Goal: Information Seeking & Learning: Learn about a topic

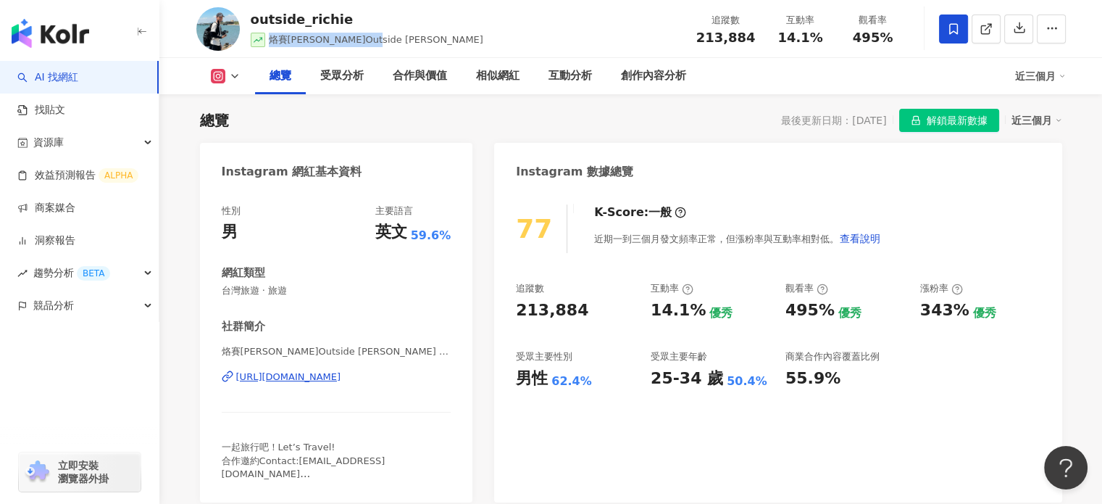
drag, startPoint x: 271, startPoint y: 40, endPoint x: 371, endPoint y: 31, distance: 100.4
click at [371, 31] on div "outside_richie 烙賽瑞奇Outside Richie 追蹤數 213,884 互動率 14.1% 觀看率 495%" at bounding box center [631, 28] width 928 height 57
copy span "烙賽瑞奇Outside Richie"
drag, startPoint x: 336, startPoint y: 35, endPoint x: 325, endPoint y: 40, distance: 12.0
click at [336, 36] on span "烙賽瑞奇Outside Richie" at bounding box center [376, 39] width 215 height 11
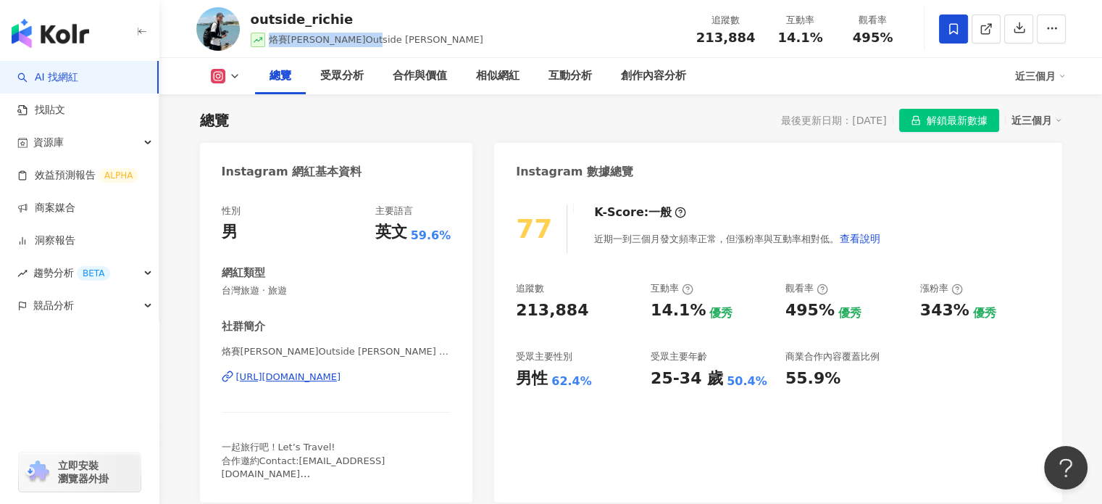
click at [310, 38] on span "烙賽瑞奇Outside Richie" at bounding box center [376, 39] width 215 height 11
drag, startPoint x: 305, startPoint y: 40, endPoint x: 374, endPoint y: 31, distance: 69.4
click at [374, 31] on div "outside_richie 烙賽瑞奇Outside Richie 追蹤數 213,884 互動率 14.1% 觀看率 495%" at bounding box center [631, 28] width 928 height 57
copy span "Outside Richie"
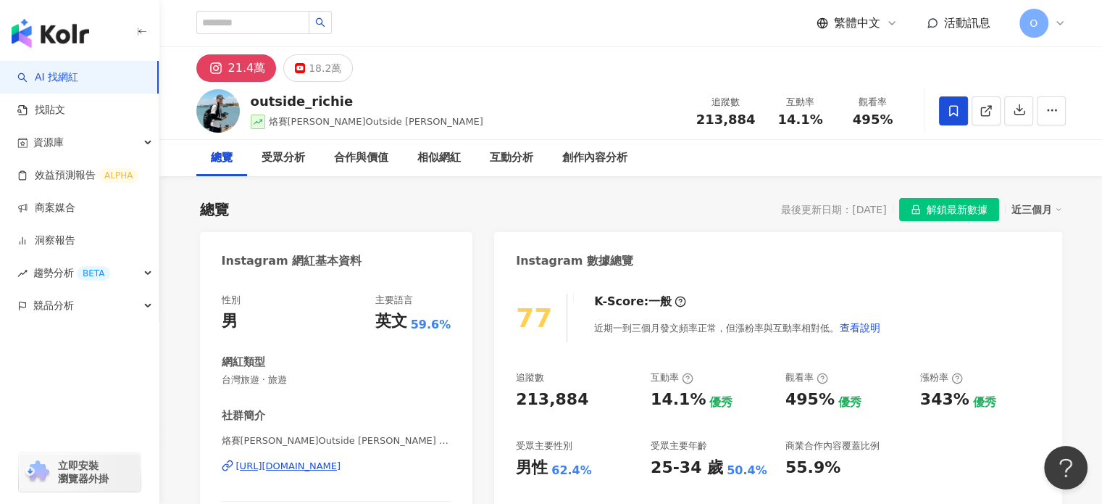
click at [225, 160] on div "總覽" at bounding box center [222, 157] width 22 height 17
click at [209, 162] on div "總覽" at bounding box center [221, 158] width 51 height 36
click at [220, 115] on img at bounding box center [217, 110] width 43 height 43
click at [220, 109] on img at bounding box center [217, 110] width 43 height 43
click at [981, 107] on icon at bounding box center [985, 111] width 8 height 8
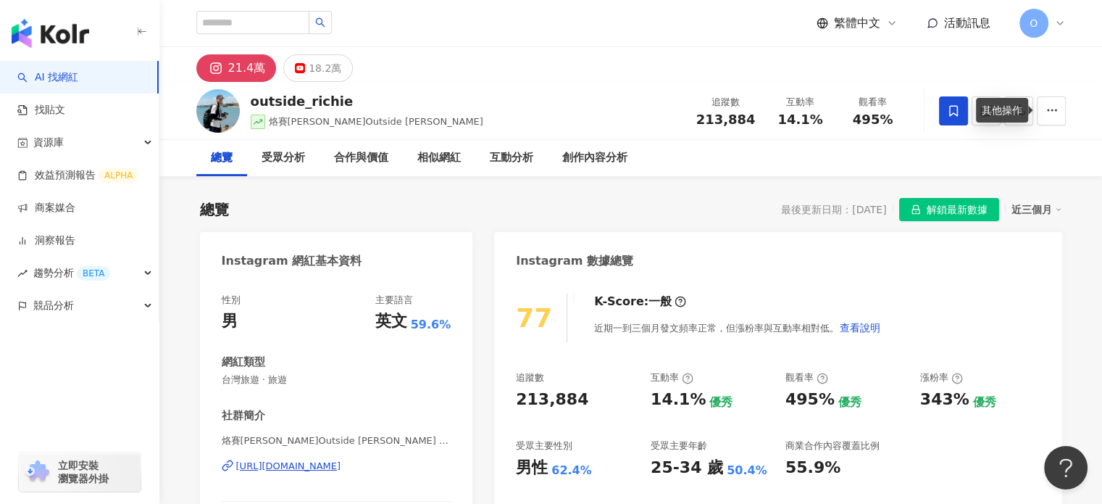
click at [1023, 115] on div "其他操作" at bounding box center [1002, 110] width 52 height 25
click at [1023, 149] on div "總覽 受眾分析 合作與價值 相似網紅 互動分析 創作內容分析" at bounding box center [631, 158] width 870 height 36
click at [1023, 102] on button "button" at bounding box center [1018, 110] width 29 height 29
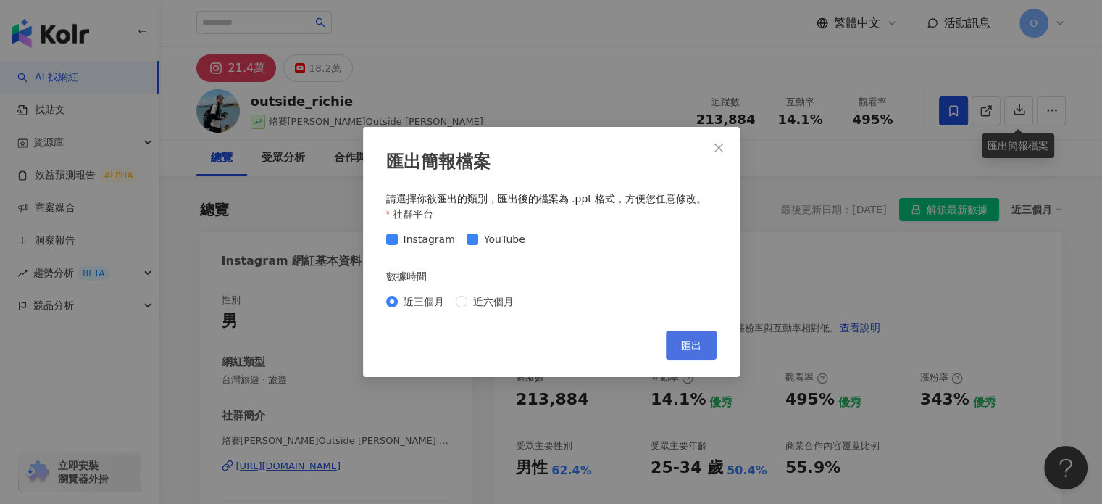
click at [687, 350] on span "匯出" at bounding box center [691, 345] width 20 height 12
click at [717, 147] on icon "close" at bounding box center [719, 148] width 12 height 12
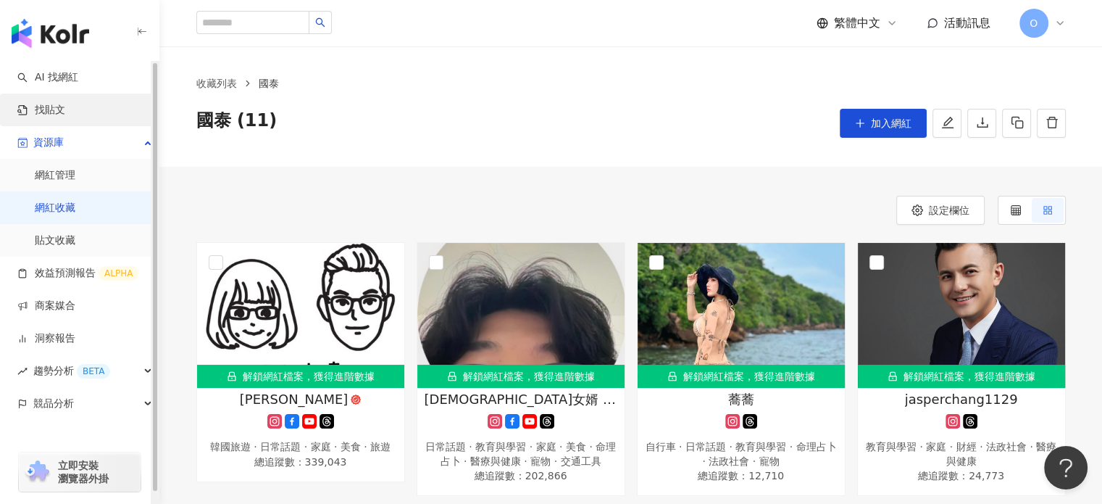
click at [49, 103] on link "找貼文" at bounding box center [41, 110] width 48 height 14
click at [59, 78] on link "AI 找網紅" at bounding box center [47, 77] width 61 height 14
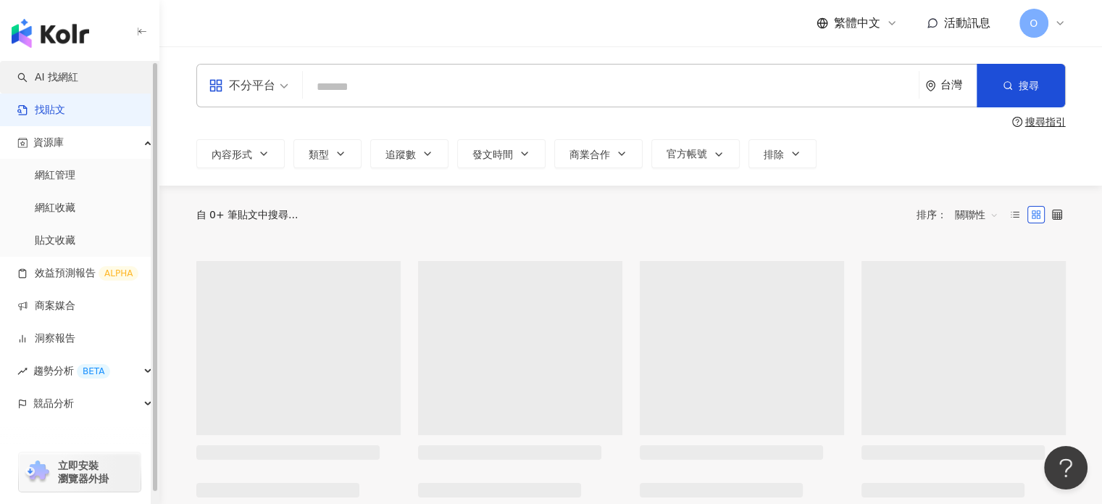
click at [59, 78] on link "AI 找網紅" at bounding box center [47, 77] width 61 height 14
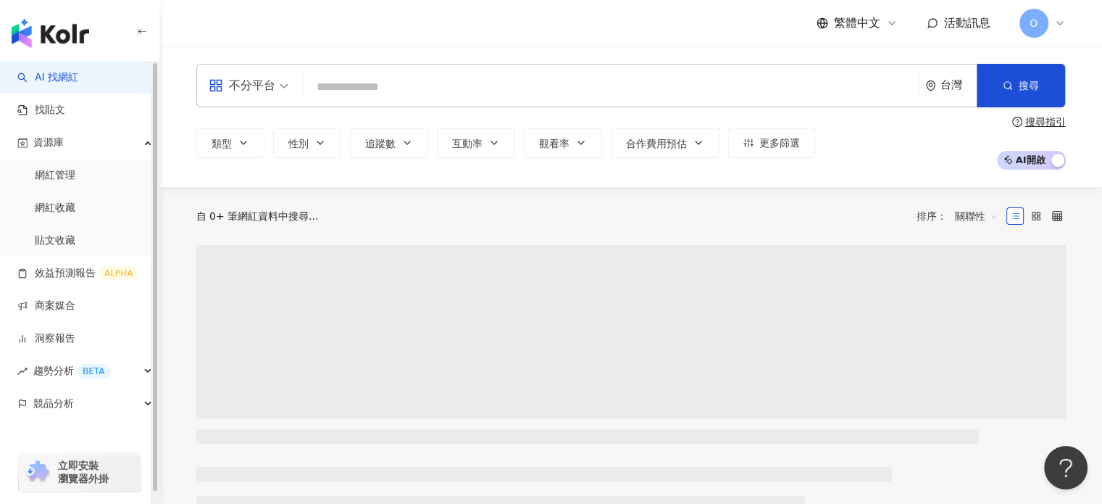
click at [397, 93] on input "search" at bounding box center [611, 87] width 604 height 28
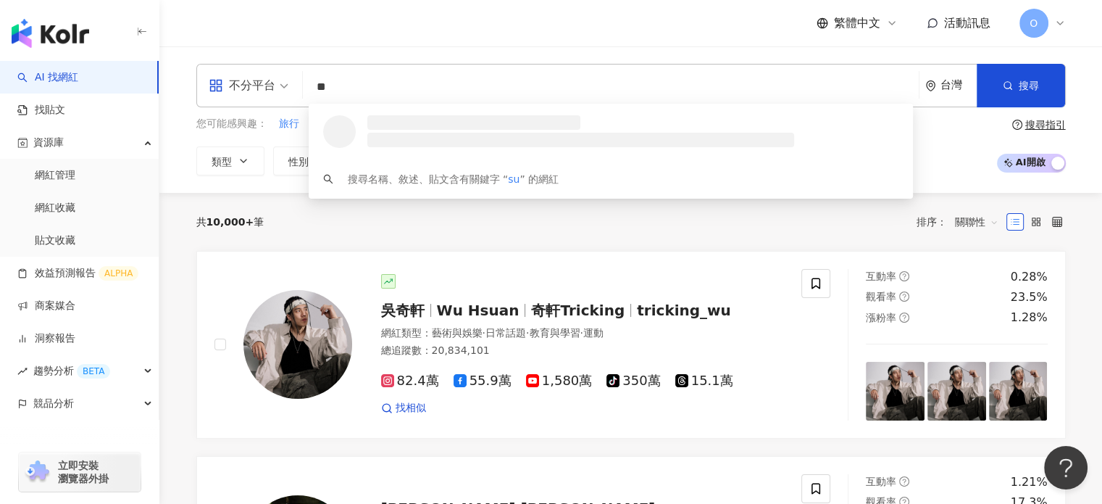
type input "*"
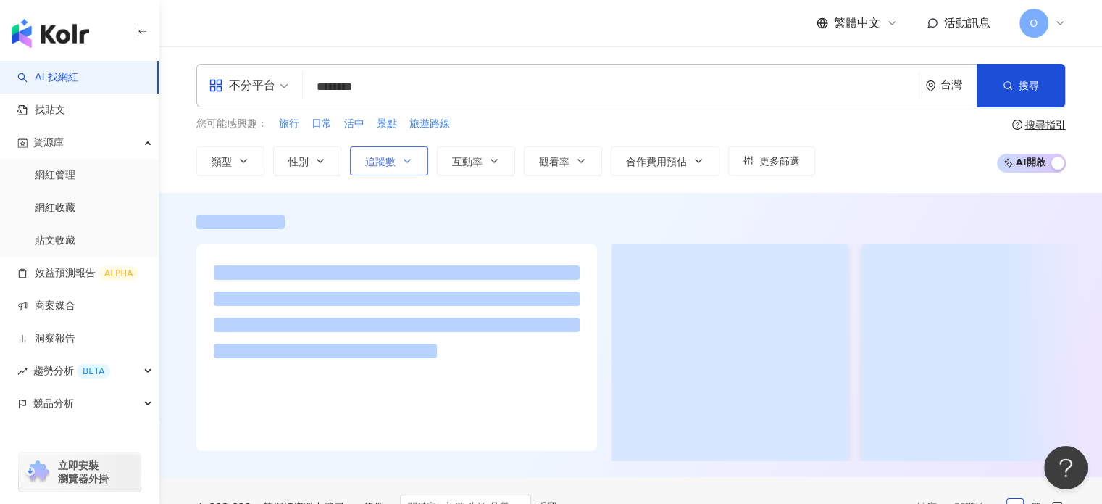
type input "********"
click at [402, 159] on icon "button" at bounding box center [408, 161] width 12 height 12
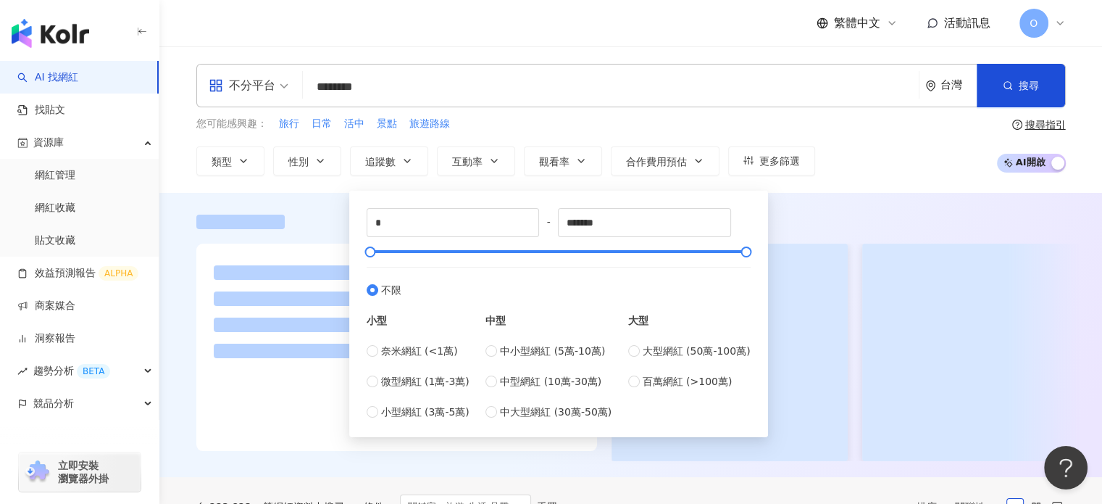
type input "*****"
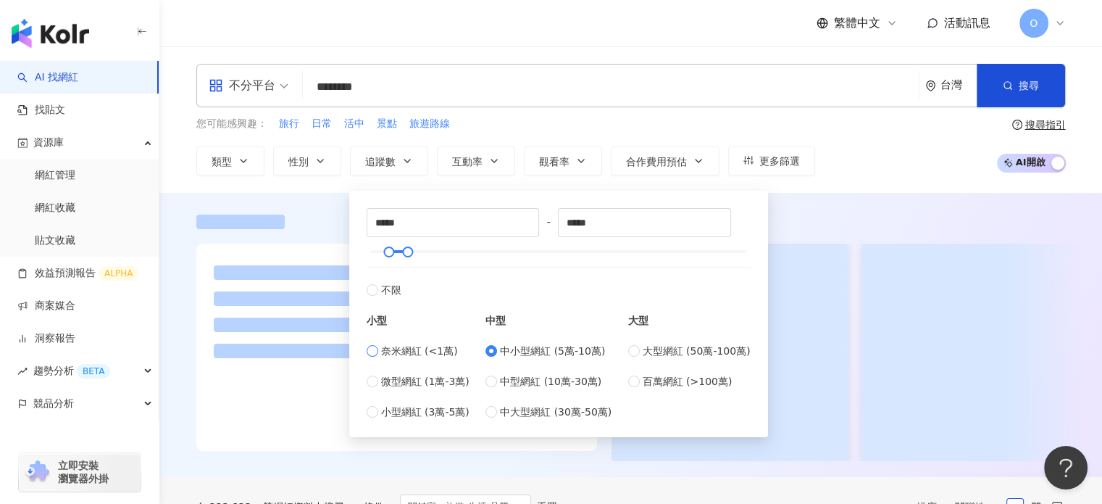
click at [394, 356] on span "奈米網紅 (<1萬)" at bounding box center [419, 351] width 77 height 16
type input "*"
type input "****"
click at [398, 386] on span "微型網紅 (1萬-3萬)" at bounding box center [425, 381] width 88 height 16
type input "*****"
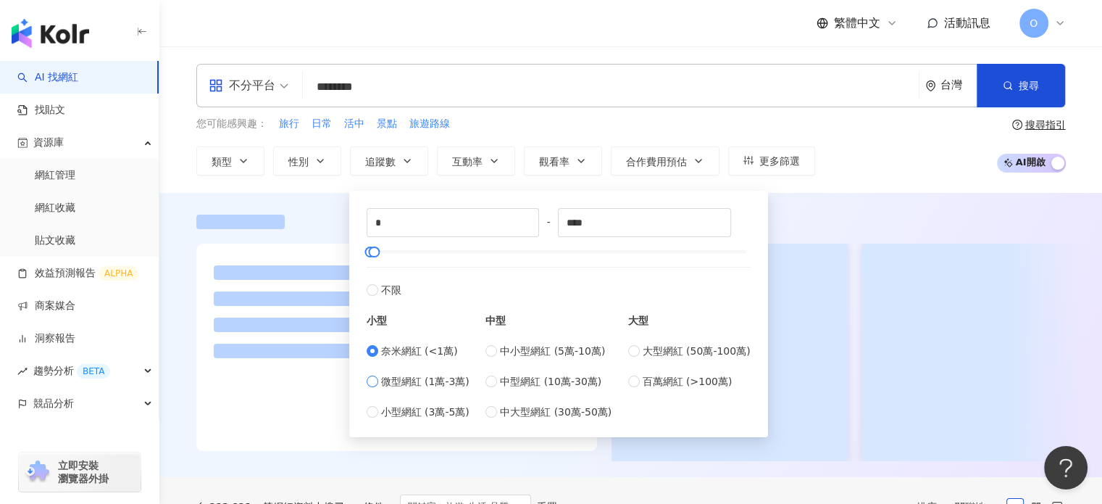
type input "*****"
click at [397, 416] on span "小型網紅 (3萬-5萬)" at bounding box center [425, 412] width 88 height 16
type input "*****"
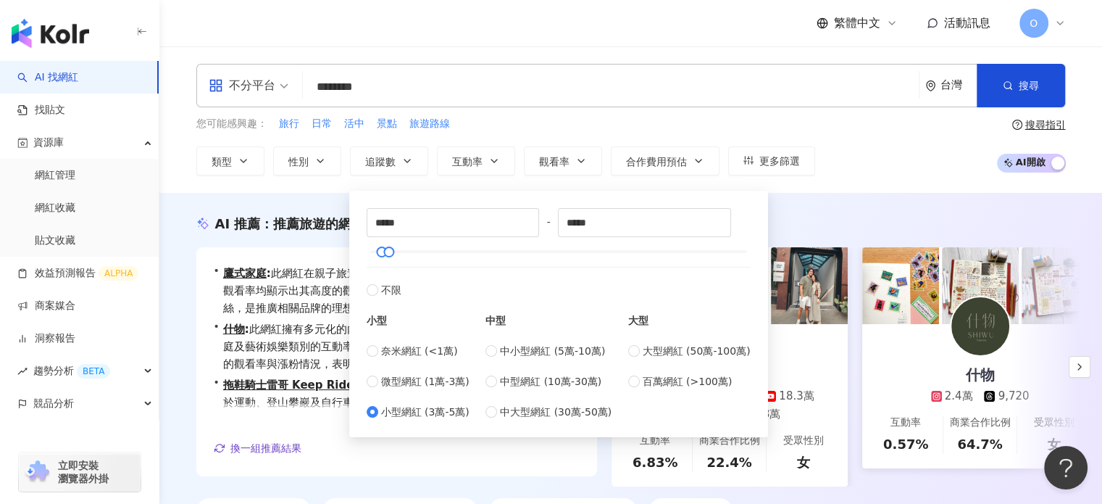
click at [544, 136] on div "您可能感興趣： 旅行 日常 活中 景點 旅遊路線 類型 性別 追蹤數 互動率 觀看率 合作費用預估 更多篩選 ***** - ***** 不限 小型 奈米網紅…" at bounding box center [505, 145] width 619 height 59
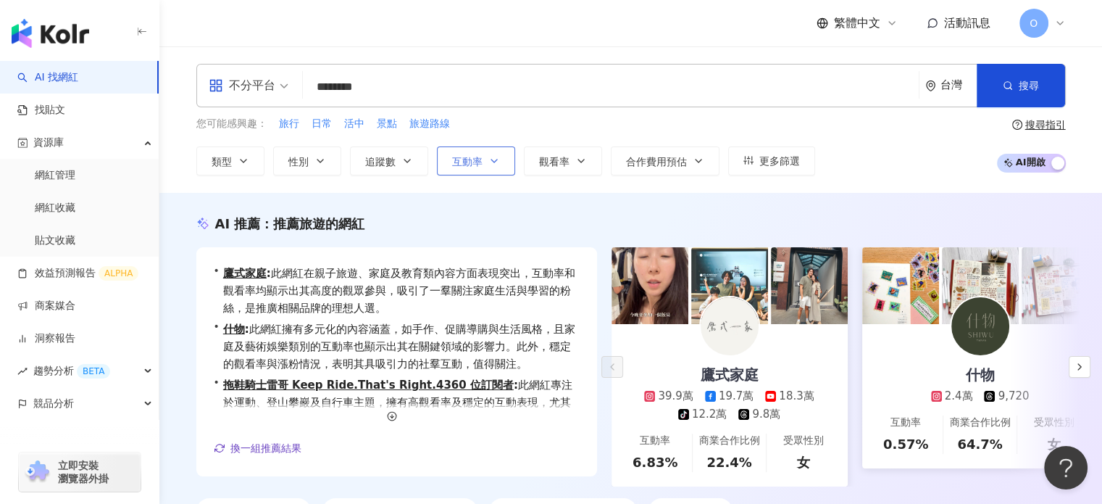
click at [501, 163] on button "互動率" at bounding box center [476, 160] width 78 height 29
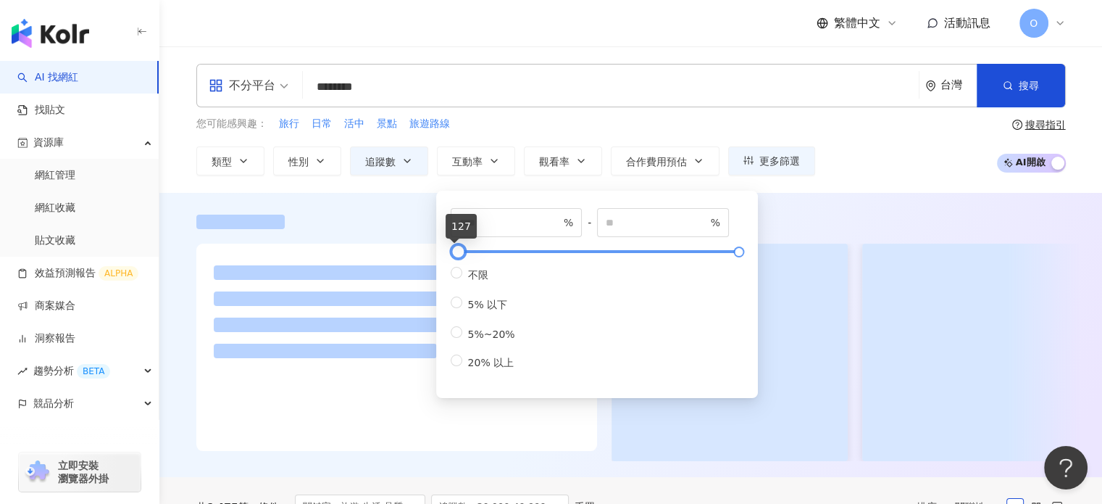
type input "***"
type input "*****"
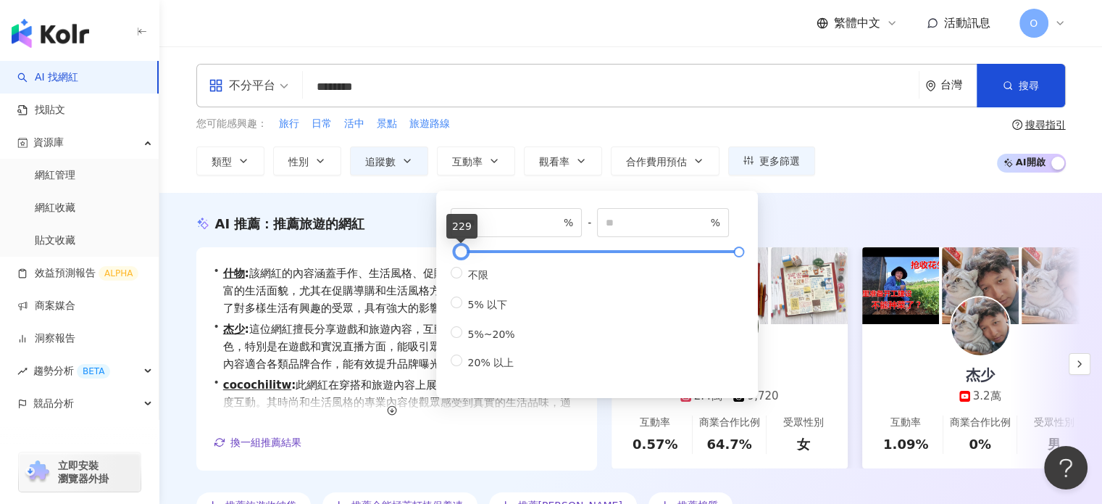
drag, startPoint x: 456, startPoint y: 249, endPoint x: 459, endPoint y: 258, distance: 9.9
click at [459, 256] on div at bounding box center [461, 252] width 8 height 8
click at [498, 217] on input "***" at bounding box center [509, 223] width 101 height 16
type input "***"
click at [369, 208] on div "AI 推薦 ： 推薦旅遊的網紅 • 什物 : 該網紅的內容涵蓋手作、生活風格、促購導購等多元主題，展現了豐富的生活面貌，尤其在促購導購和生活風格方面表現卓越。…" at bounding box center [630, 366] width 943 height 347
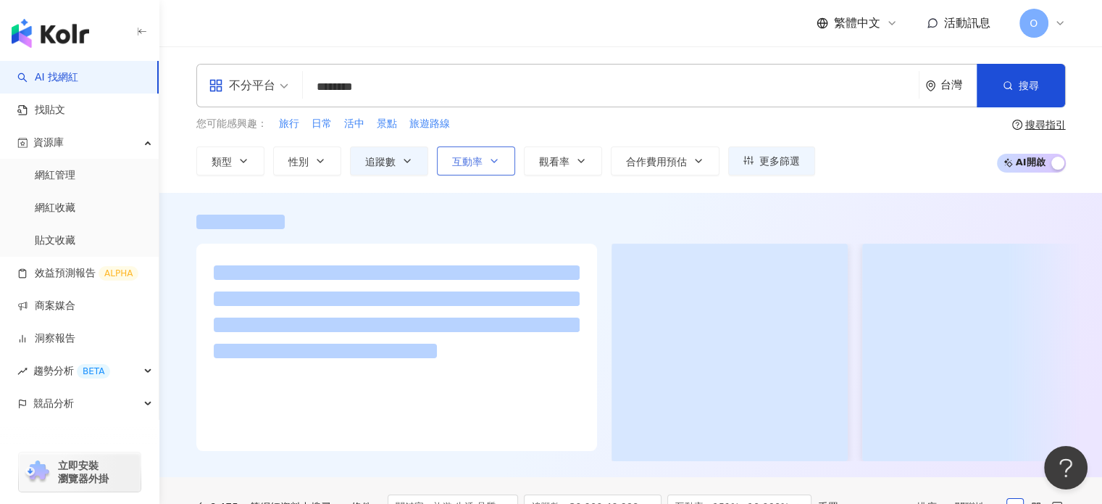
click at [488, 166] on button "互動率" at bounding box center [476, 160] width 78 height 29
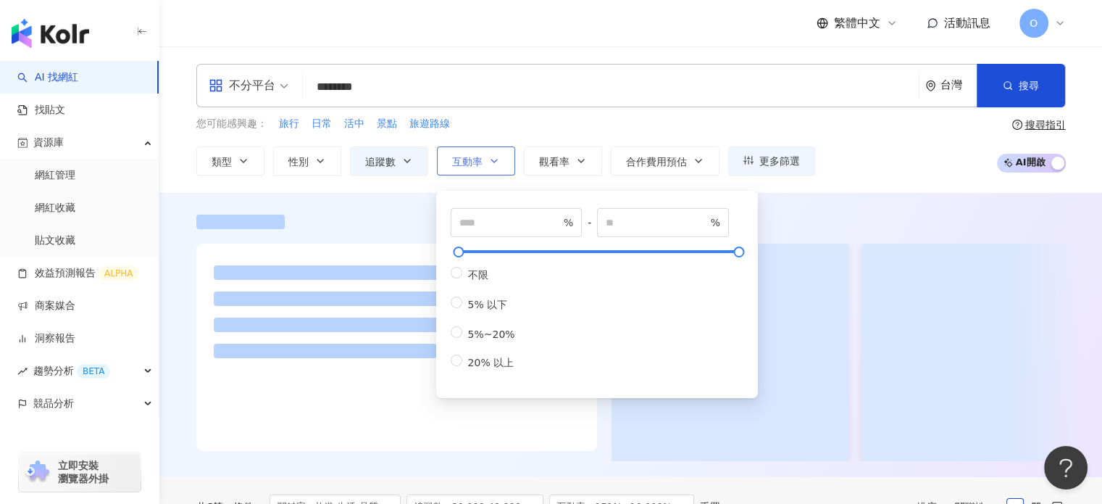
click at [496, 170] on button "互動率" at bounding box center [476, 160] width 78 height 29
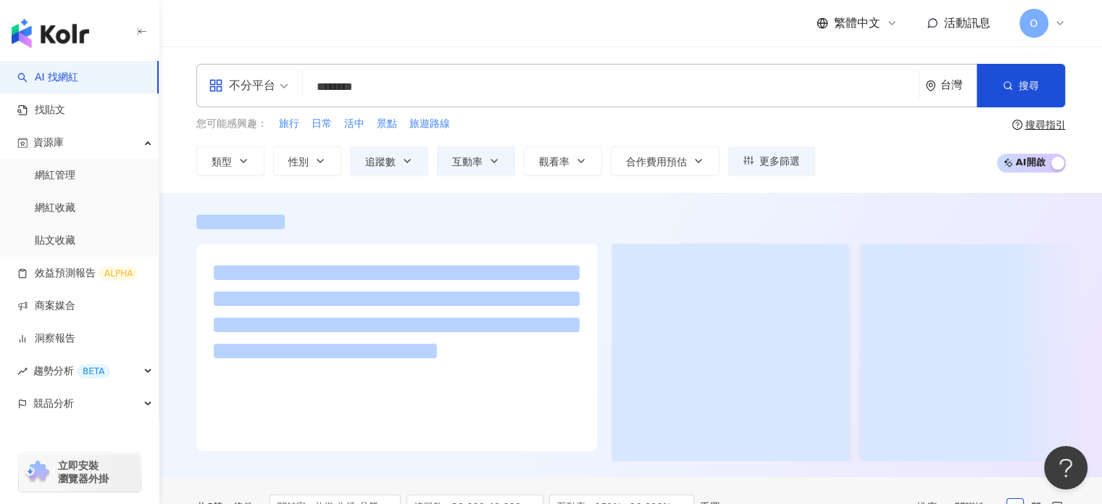
click at [410, 179] on div "不分平台 ******** 台灣 搜尋 customizedTag 網紅類型 旅遊 旅遊 / 韓國旅遊 旅遊 / 親子旅遊 旅遊 / 東南亞旅遊 旅遊 / 台…" at bounding box center [630, 119] width 943 height 146
click at [411, 162] on icon "button" at bounding box center [408, 161] width 12 height 12
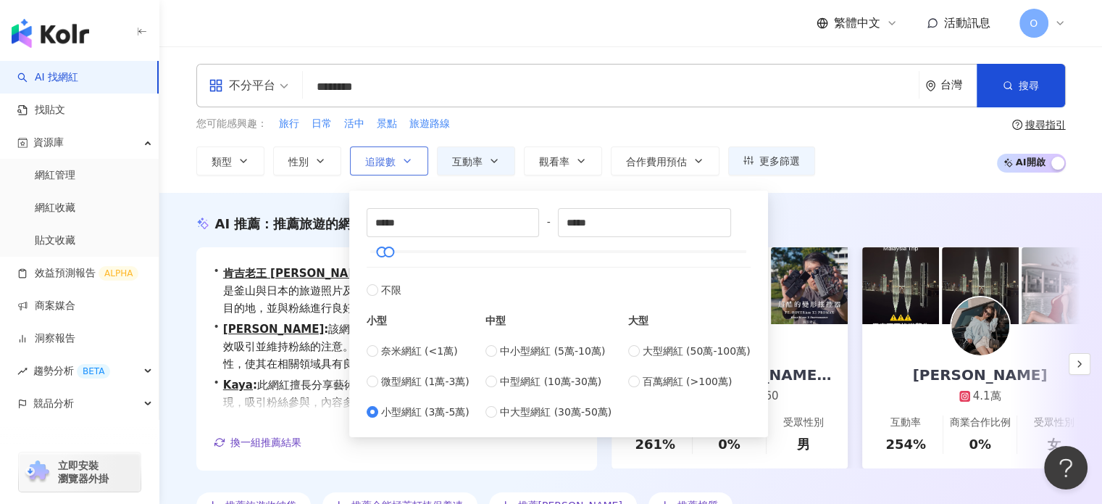
click at [411, 162] on icon "button" at bounding box center [408, 161] width 12 height 12
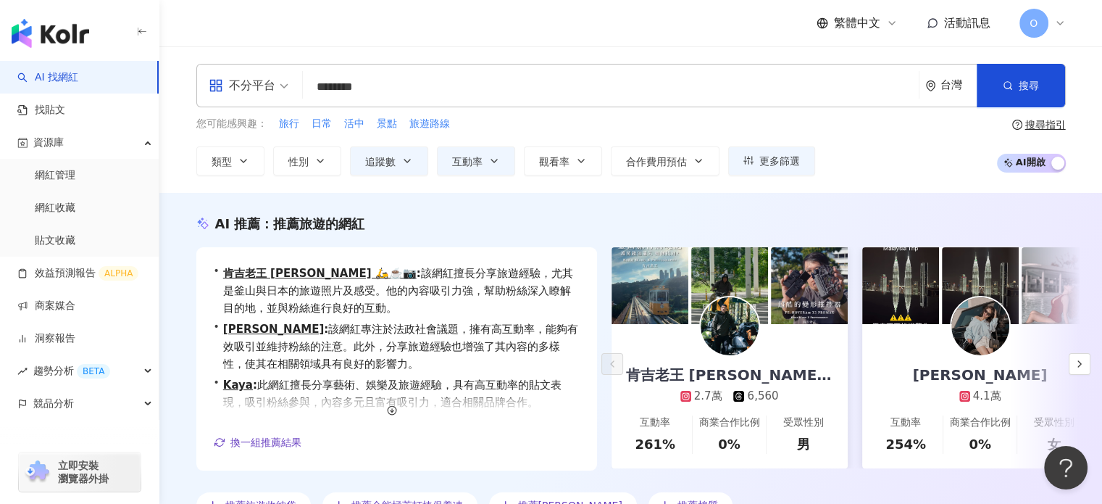
click at [388, 175] on div "不分平台 ******** 台灣 搜尋 customizedTag 網紅類型 旅遊 旅遊 / 韓國旅遊 旅遊 / 親子旅遊 旅遊 / 東南亞旅遊 旅遊 / 台…" at bounding box center [630, 119] width 943 height 146
click at [397, 165] on button "追蹤數" at bounding box center [389, 160] width 78 height 29
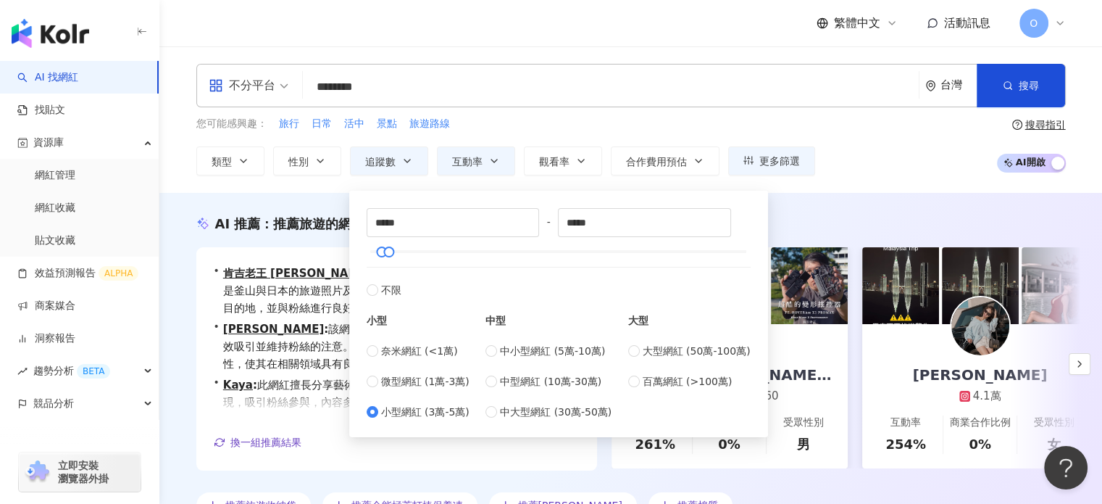
type input "*****"
type input "*"
type input "****"
click at [378, 373] on label "微型網紅 (1萬-3萬)" at bounding box center [418, 381] width 103 height 16
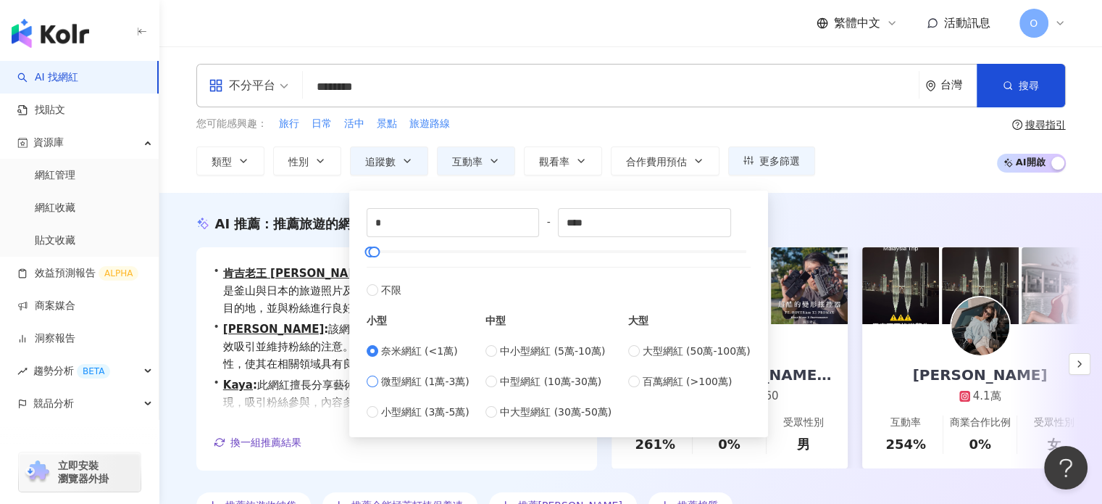
type input "*****"
type input "******"
drag, startPoint x: 383, startPoint y: 253, endPoint x: 426, endPoint y: 251, distance: 42.8
click at [426, 251] on div at bounding box center [429, 252] width 8 height 8
click at [283, 188] on div "不分平台 ******** 台灣 搜尋 customizedTag 網紅類型 旅遊 旅遊 / 韓國旅遊 旅遊 / 親子旅遊 旅遊 / 東南亞旅遊 旅遊 / 台…" at bounding box center [630, 119] width 943 height 146
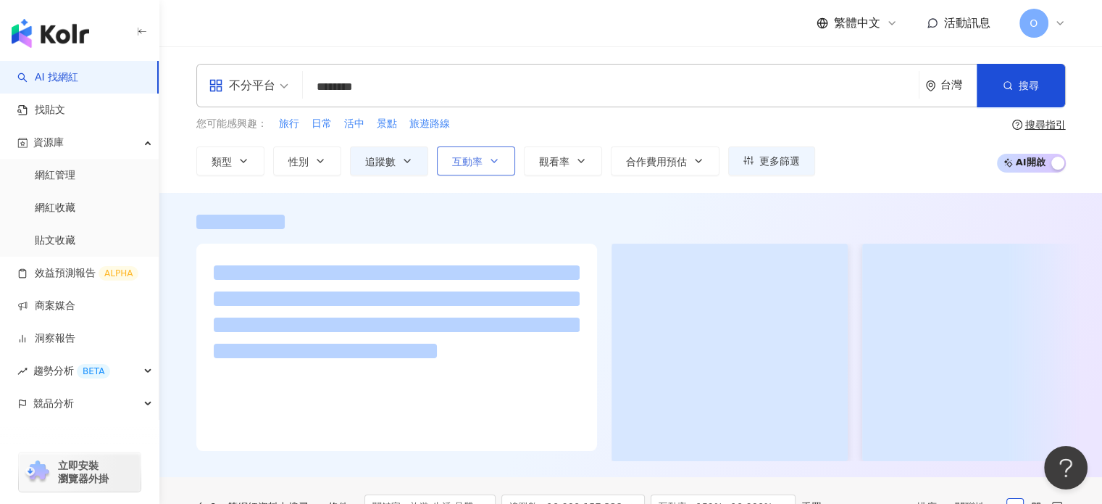
click at [491, 160] on icon "button" at bounding box center [494, 160] width 6 height 3
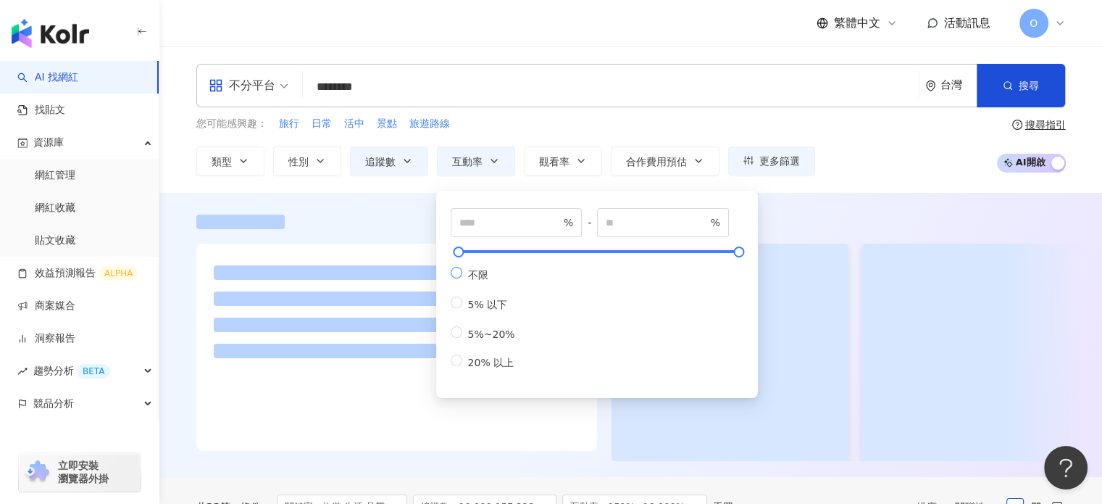
click at [491, 278] on span "不限" at bounding box center [478, 275] width 32 height 12
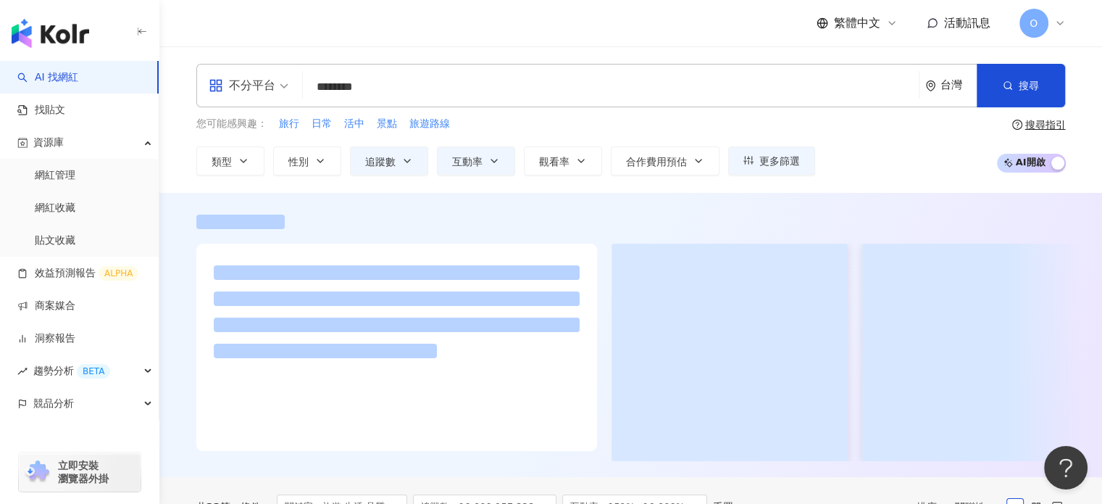
click at [370, 209] on div at bounding box center [630, 335] width 943 height 284
click at [554, 159] on span "觀看率" at bounding box center [554, 162] width 30 height 12
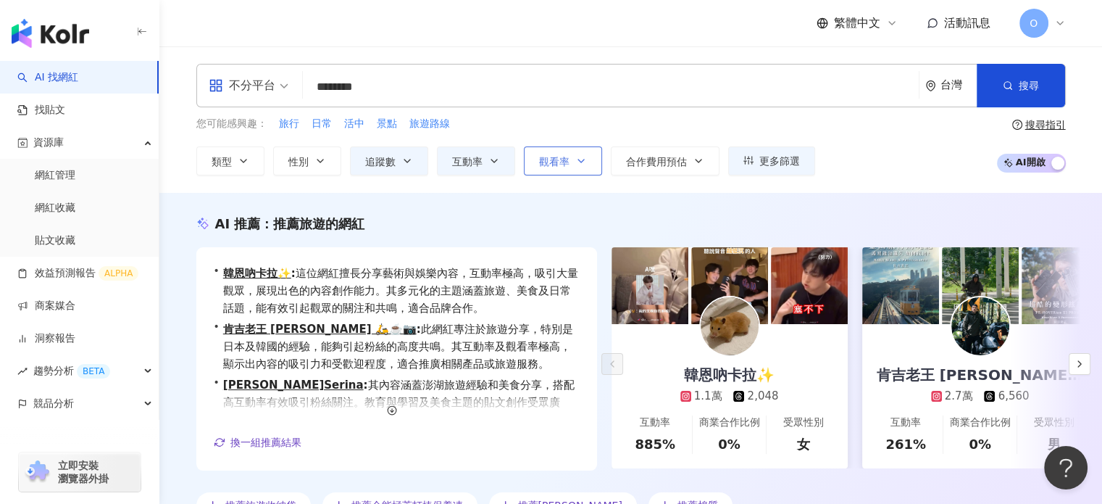
click at [572, 154] on button "觀看率" at bounding box center [563, 160] width 78 height 29
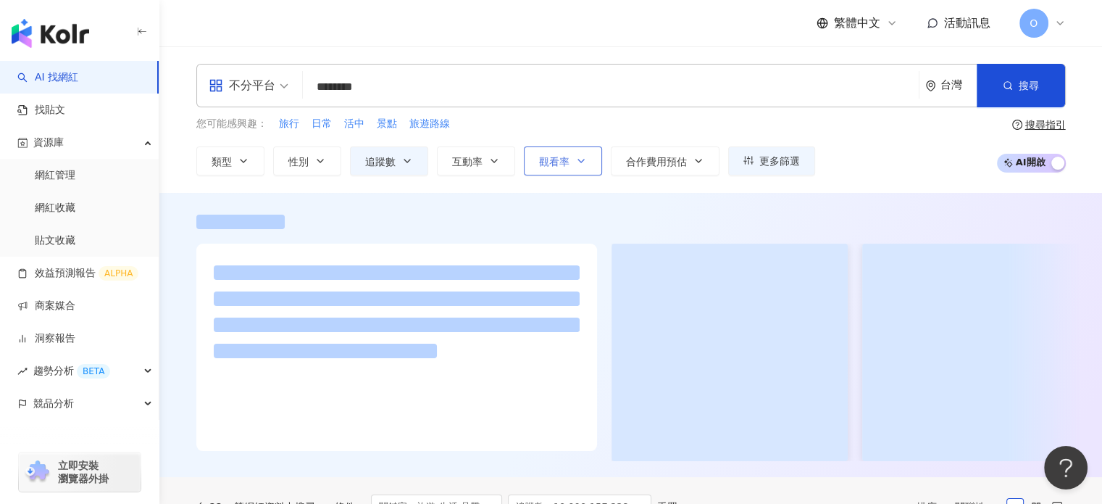
click at [560, 167] on button "觀看率" at bounding box center [563, 160] width 78 height 29
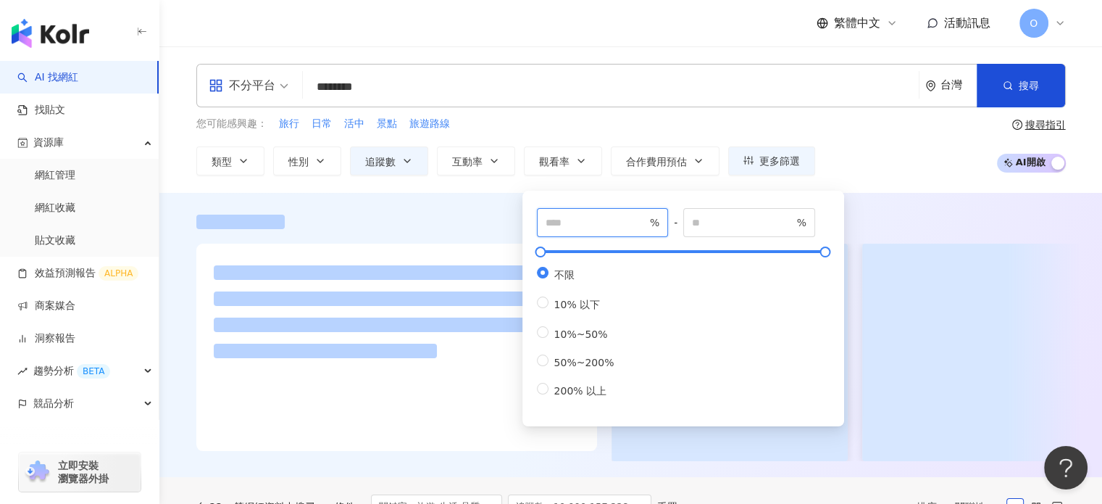
click at [555, 217] on input "number" at bounding box center [596, 223] width 101 height 16
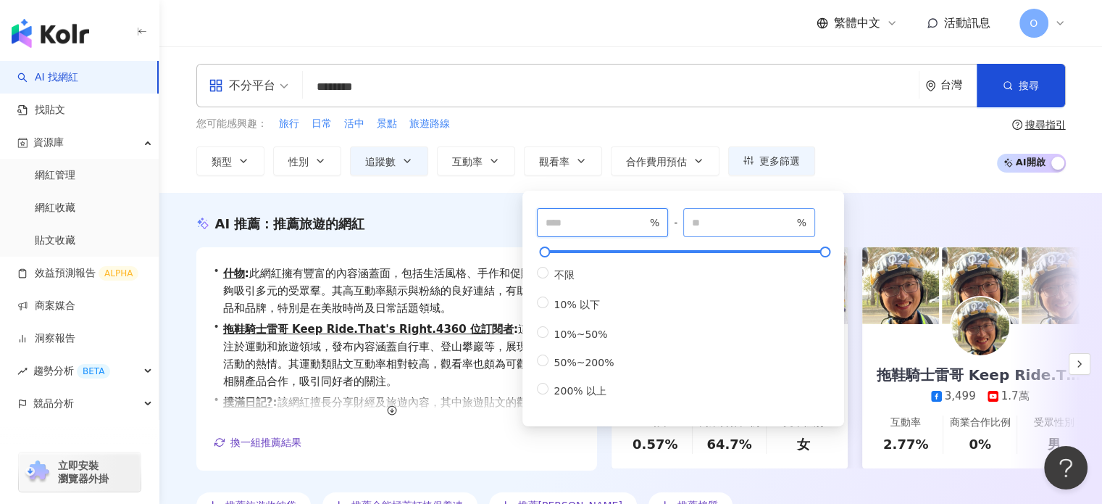
type input "***"
click at [704, 226] on input "number" at bounding box center [742, 223] width 101 height 16
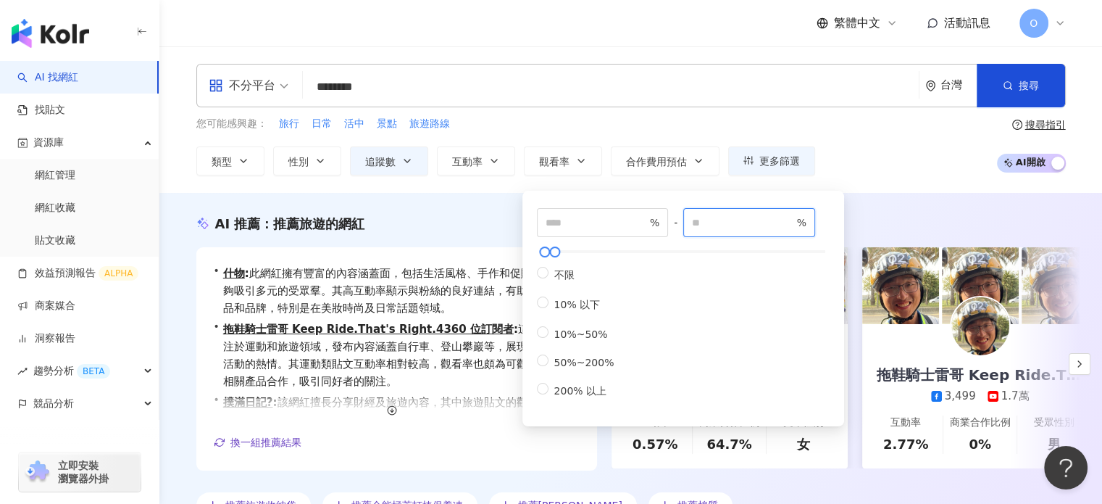
type input "***"
click at [562, 396] on span "200% 以上" at bounding box center [581, 391] width 64 height 12
type input "***"
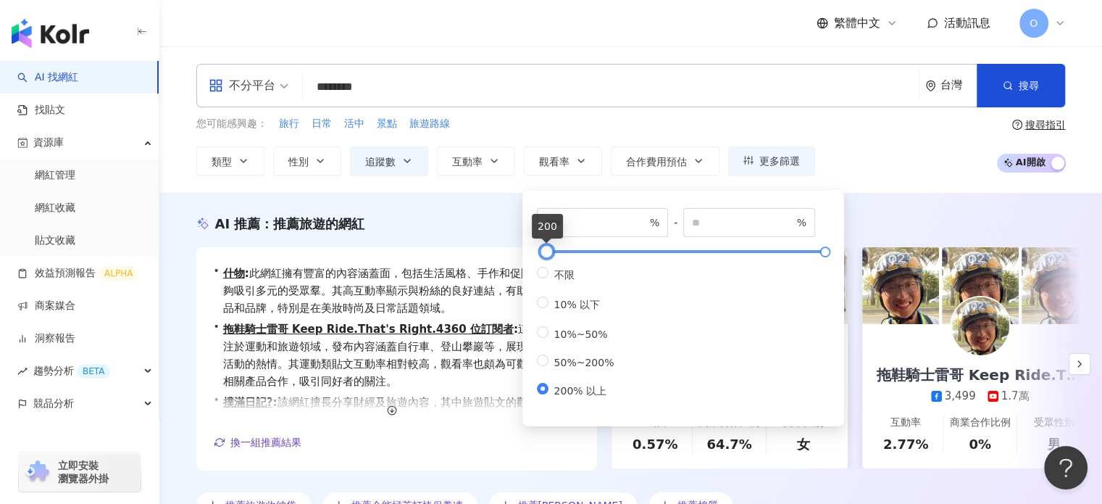
type input "***"
type input "*****"
click at [548, 251] on div at bounding box center [545, 252] width 8 height 8
click at [578, 228] on input "***" at bounding box center [596, 223] width 101 height 16
type input "***"
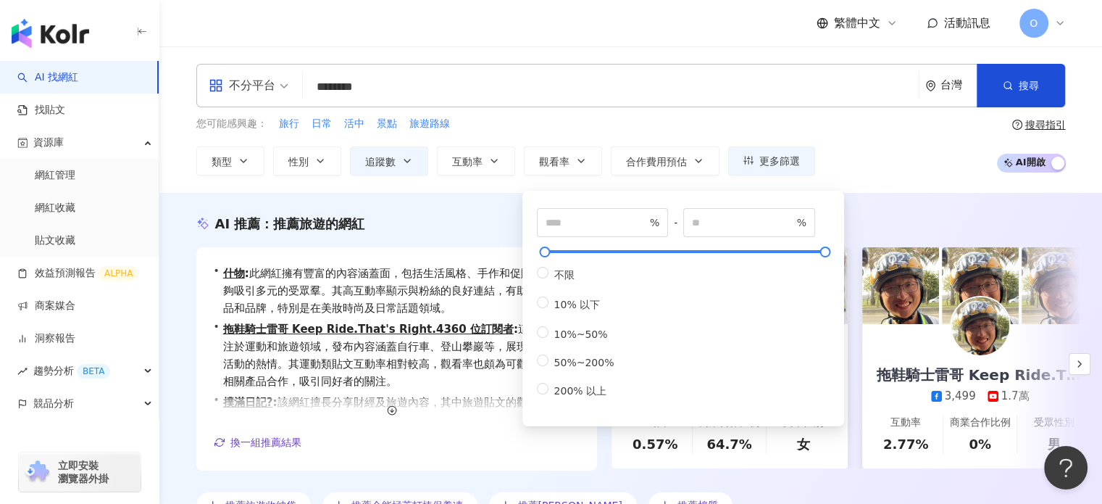
click at [483, 211] on div "AI 推薦 ： 推薦旅遊的網紅 • 什物 : 此網紅擁有豐富的內容涵蓋面，包括生活風格、手作和促購導購，能夠吸引多元的受眾羣。其高互動率顯示與粉絲的良好連結，…" at bounding box center [630, 366] width 943 height 347
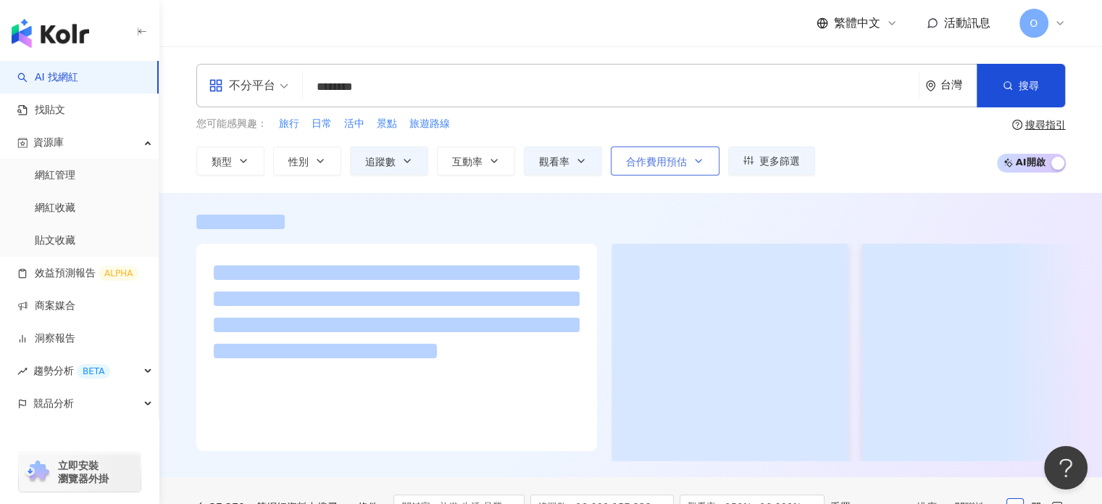
click at [678, 158] on span "合作費用預估" at bounding box center [656, 162] width 61 height 12
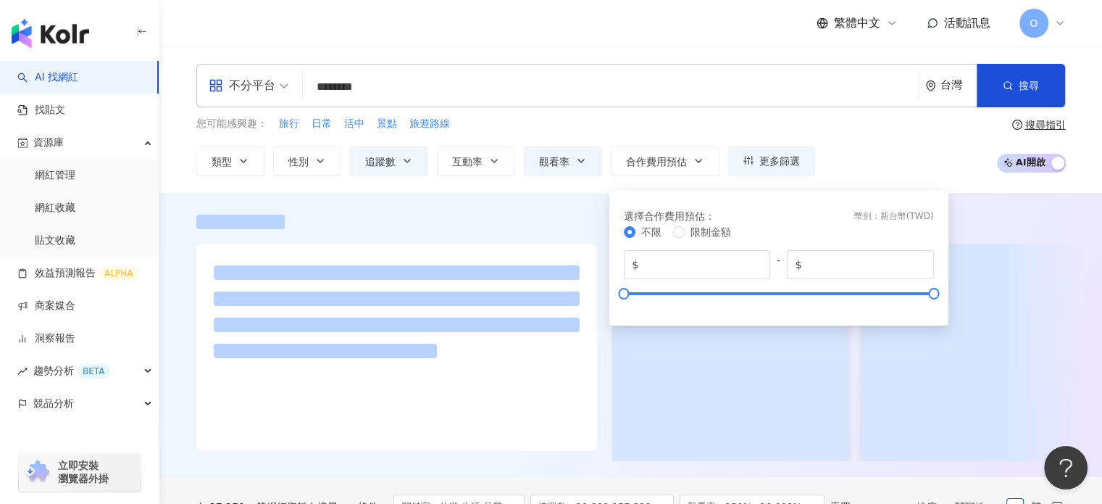
drag, startPoint x: 846, startPoint y: 145, endPoint x: 814, endPoint y: 149, distance: 32.9
click at [846, 146] on div "您可能感興趣： 旅行 日常 活中 景點 旅遊路線 類型 性別 追蹤數 互動率 觀看率 合作費用預估 更多篩選 ***** - ****** 不限 小型 奈米網…" at bounding box center [631, 145] width 870 height 59
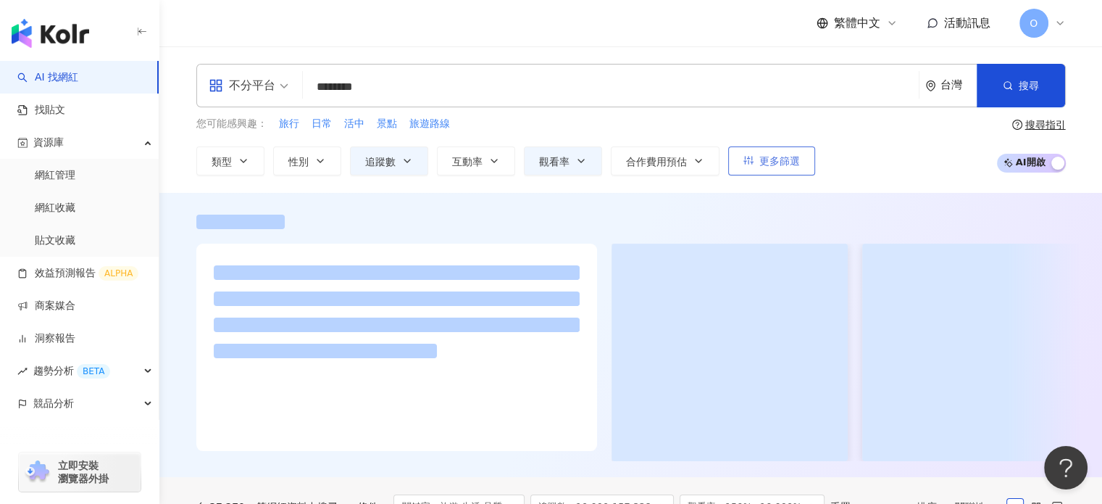
click at [773, 159] on span "更多篩選" at bounding box center [780, 161] width 41 height 12
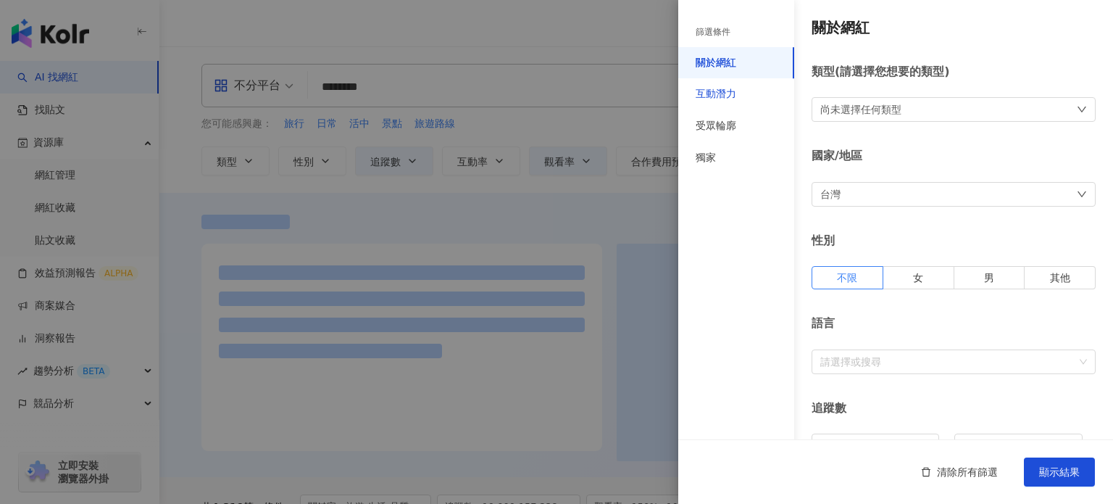
click at [735, 89] on div "互動潛力" at bounding box center [716, 94] width 41 height 14
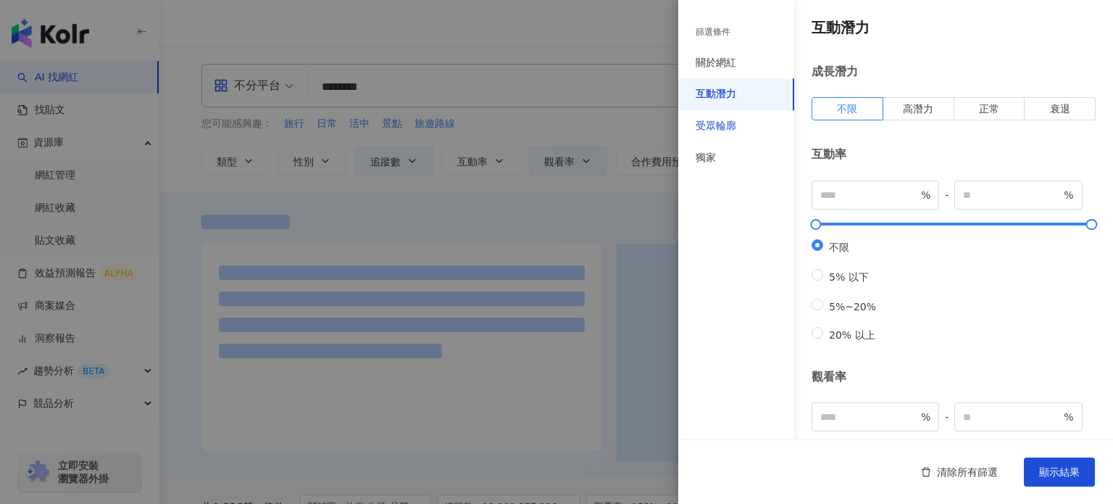
click at [733, 122] on div "受眾輪廓" at bounding box center [716, 126] width 41 height 14
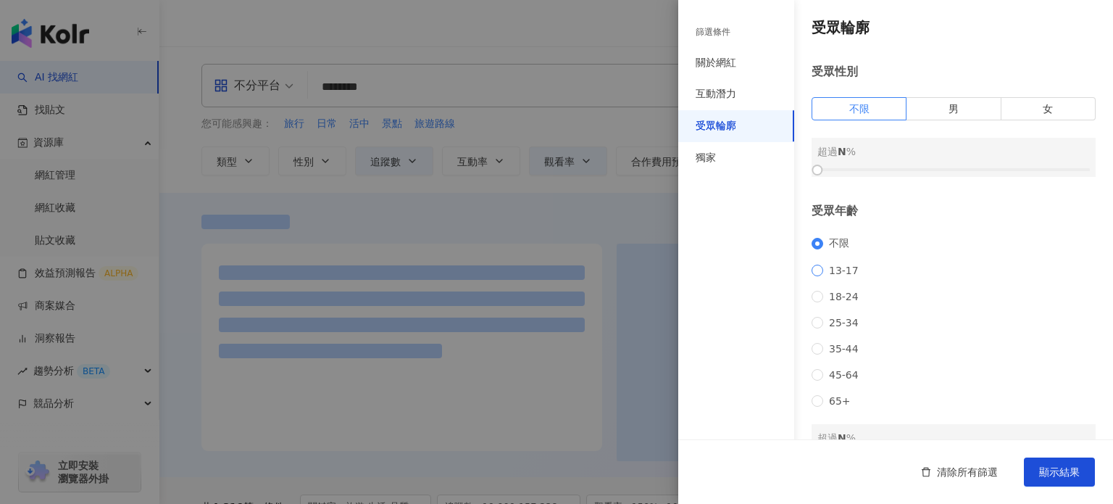
click at [844, 266] on span "13-17" at bounding box center [843, 271] width 41 height 12
click at [841, 301] on span "18-24" at bounding box center [843, 297] width 41 height 12
drag, startPoint x: 820, startPoint y: 167, endPoint x: 833, endPoint y: 167, distance: 12.3
click at [833, 167] on div at bounding box center [954, 169] width 273 height 9
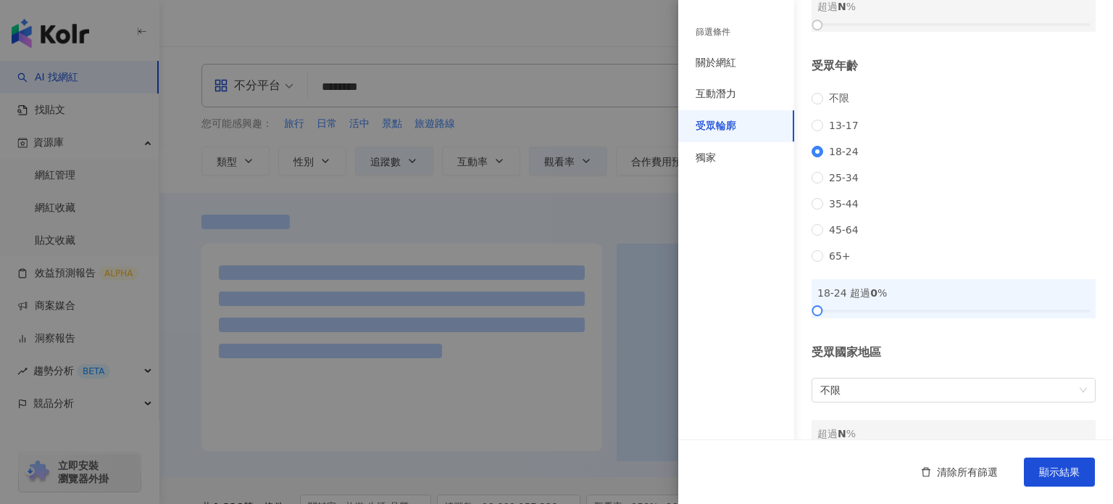
scroll to position [72, 0]
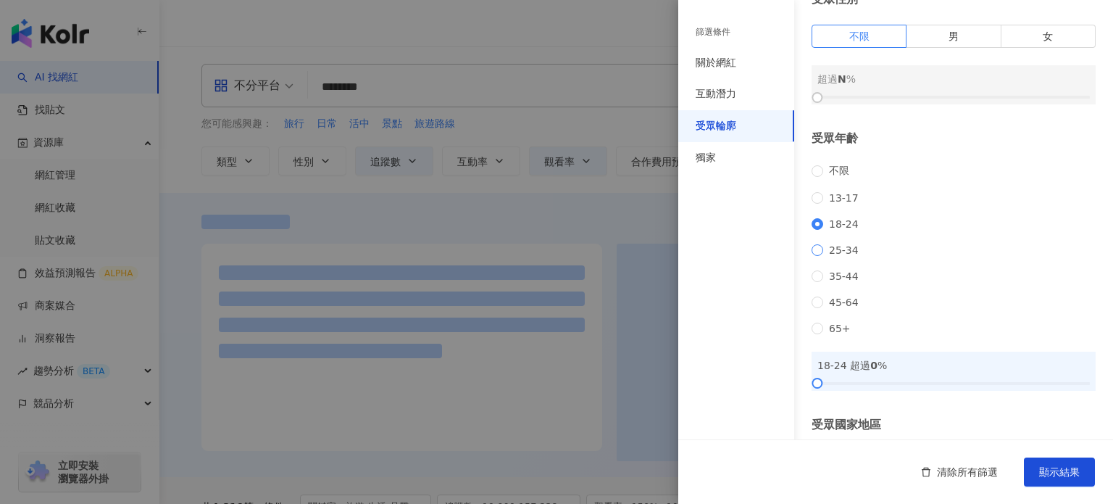
drag, startPoint x: 838, startPoint y: 249, endPoint x: 844, endPoint y: 254, distance: 8.2
click at [839, 251] on div "不限 13-17 18-24 25-34 35-44 45-64 65+" at bounding box center [954, 250] width 284 height 170
click at [844, 254] on span "25-34" at bounding box center [843, 250] width 41 height 12
click at [848, 237] on div "不限 13-17 18-24 25-34 35-44 45-64 65+" at bounding box center [954, 250] width 284 height 170
click at [848, 228] on span "18-24" at bounding box center [843, 224] width 41 height 12
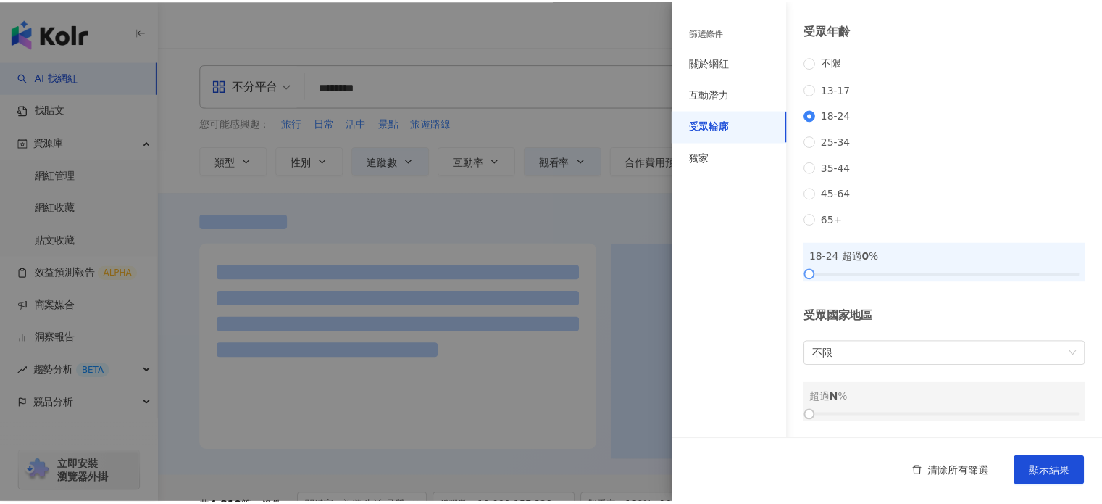
scroll to position [0, 0]
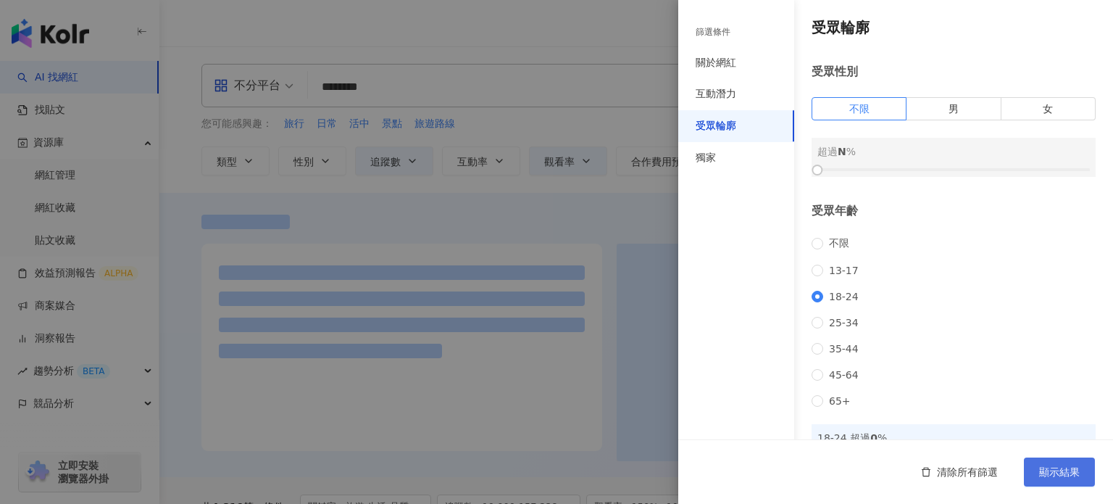
click at [1049, 466] on span "顯示結果" at bounding box center [1059, 472] width 41 height 12
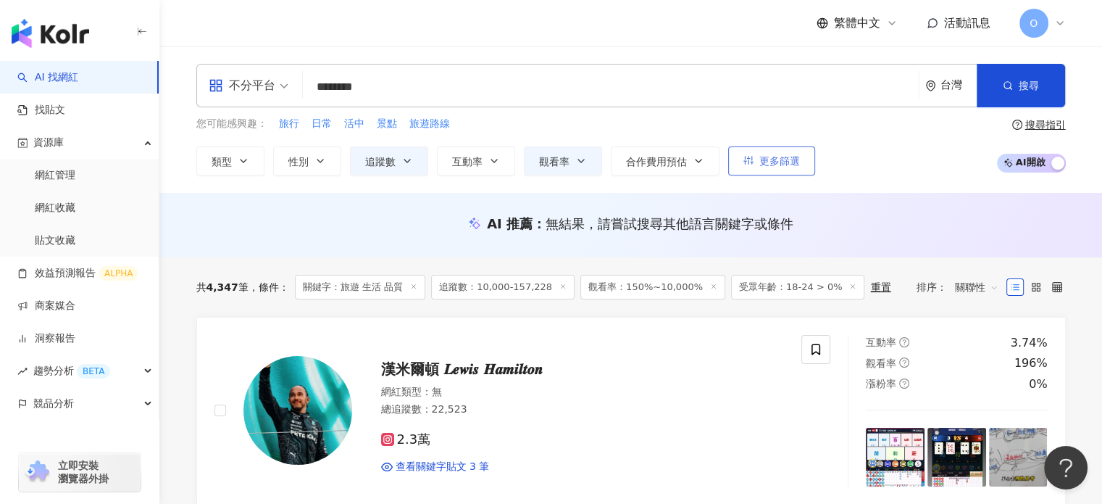
click at [739, 165] on button "更多篩選" at bounding box center [771, 160] width 87 height 29
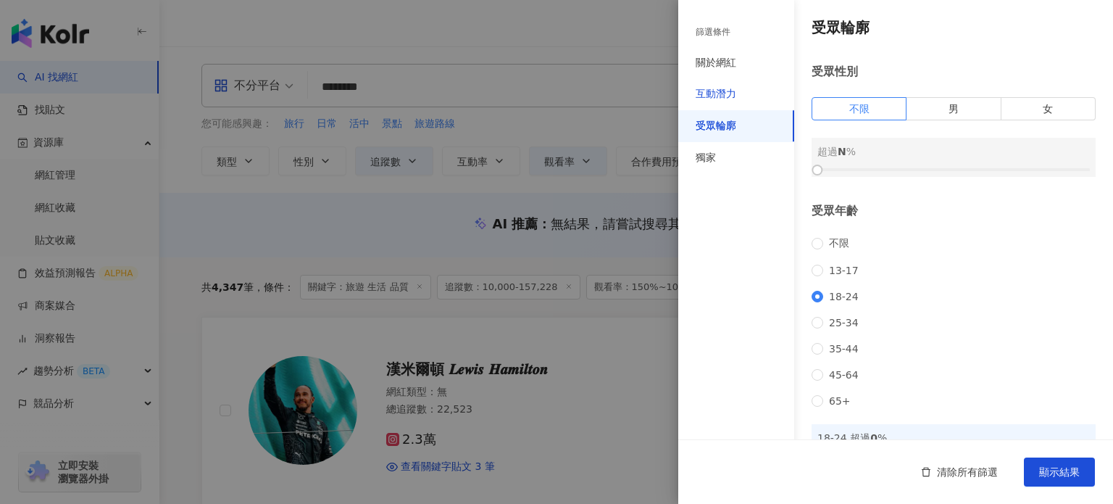
click at [713, 101] on div "互動潛力" at bounding box center [716, 94] width 41 height 14
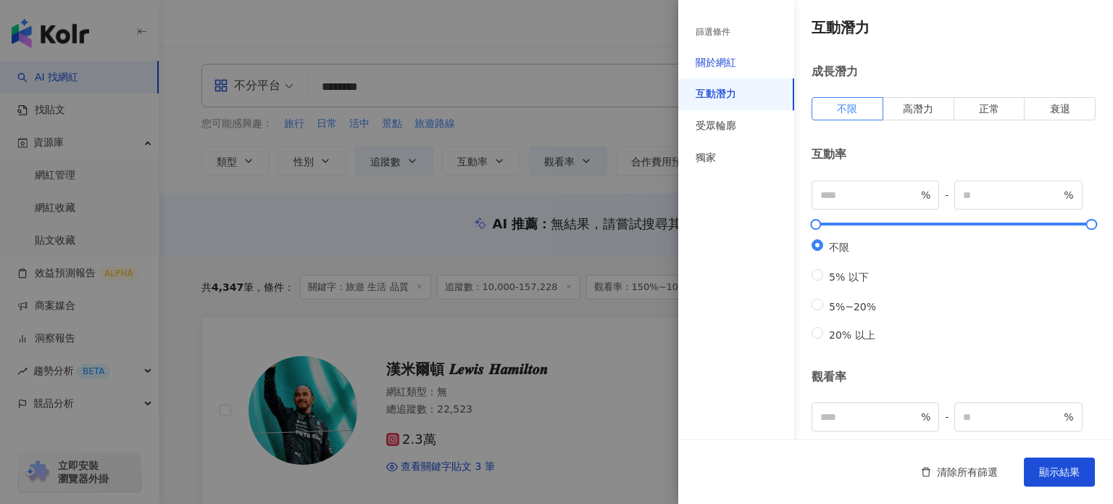
click at [710, 61] on div "關於網紅" at bounding box center [716, 63] width 41 height 14
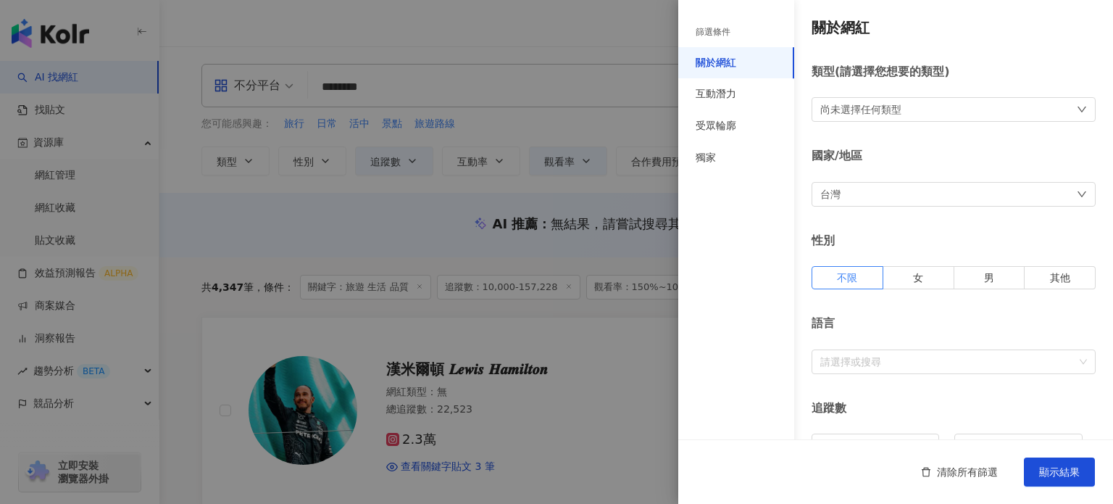
click at [732, 22] on div "篩選條件" at bounding box center [736, 32] width 116 height 30
click at [728, 29] on div "篩選條件" at bounding box center [713, 32] width 35 height 12
click at [727, 34] on div "篩選條件" at bounding box center [713, 32] width 35 height 12
click at [547, 181] on div at bounding box center [556, 252] width 1113 height 504
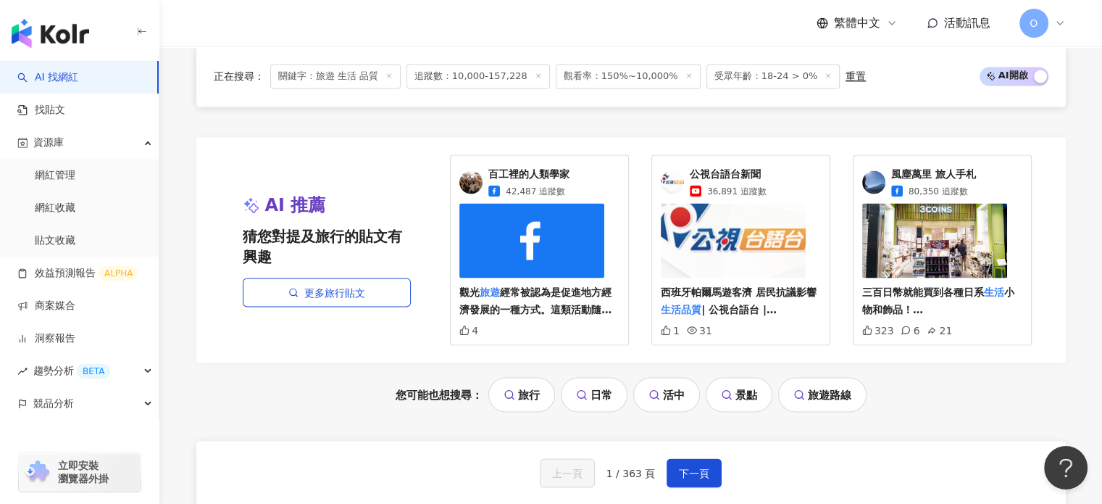
scroll to position [2653, 0]
click at [694, 467] on span "下一頁" at bounding box center [694, 473] width 30 height 12
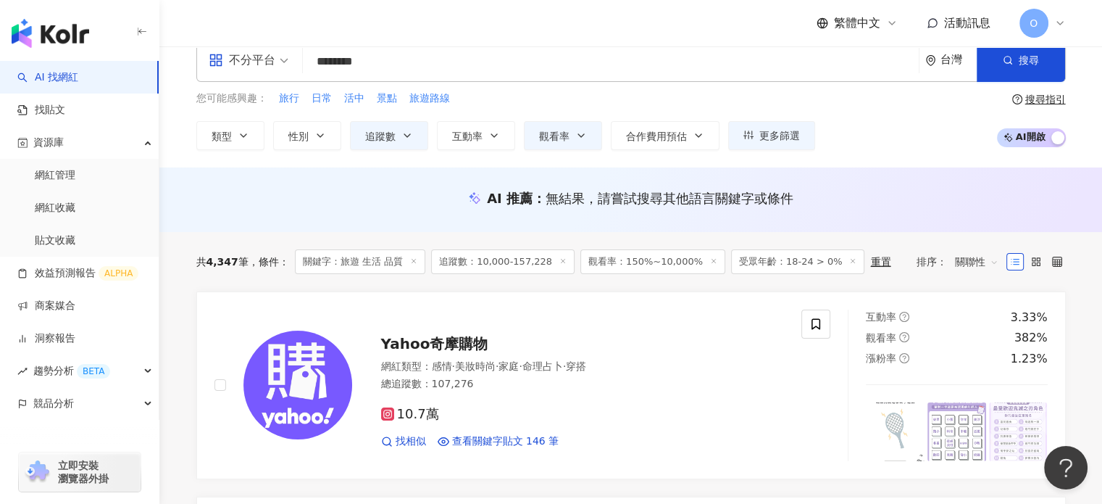
scroll to position [0, 0]
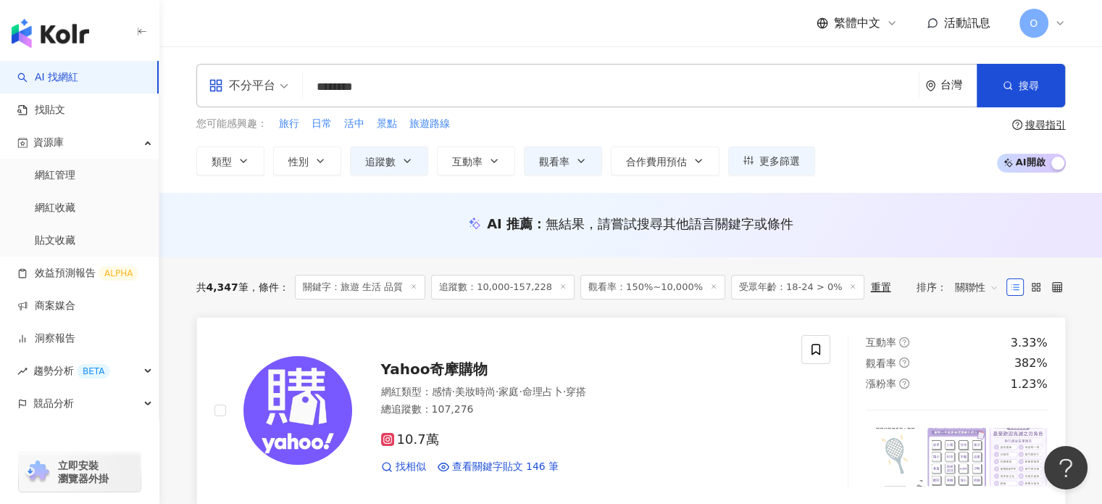
click at [563, 386] on span "命理占卜" at bounding box center [543, 392] width 41 height 12
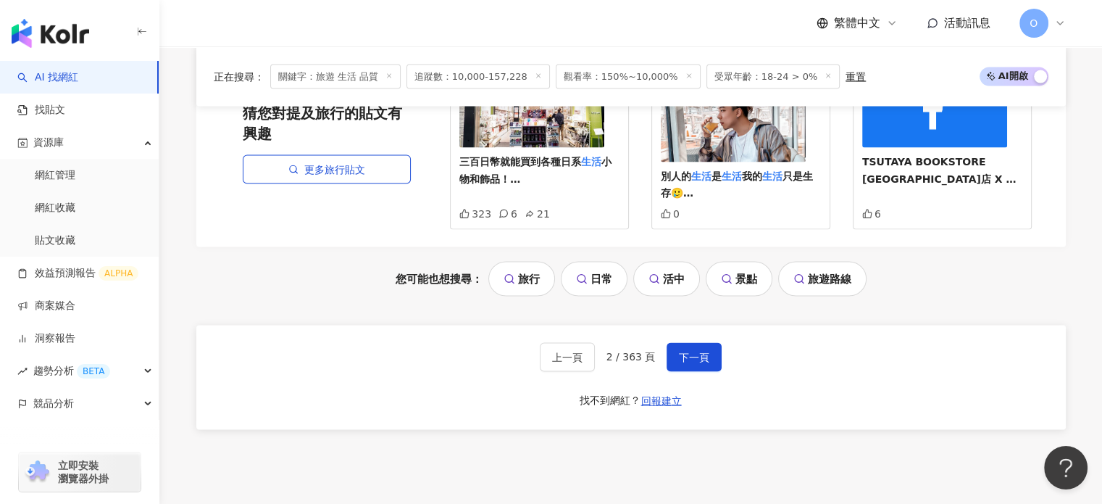
scroll to position [2763, 0]
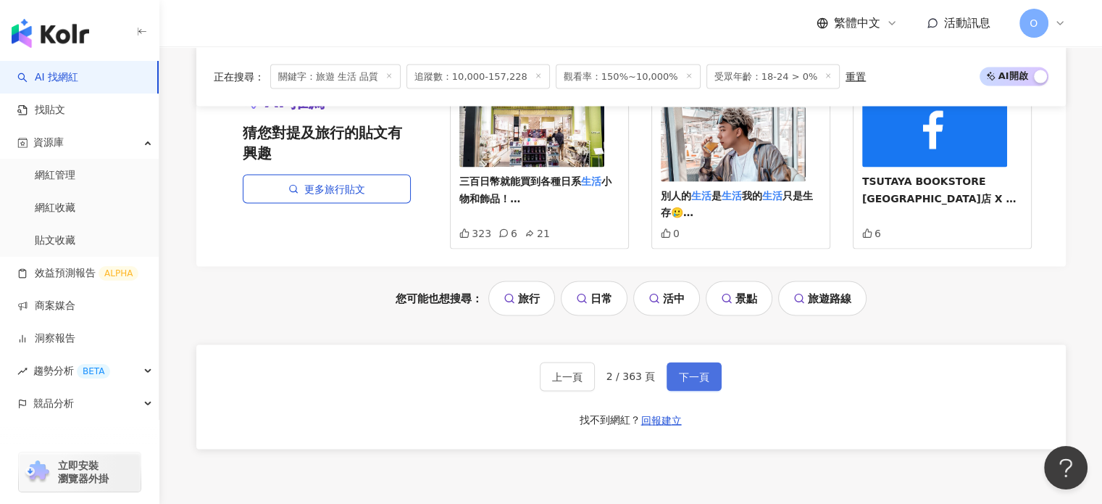
click at [679, 371] on span "下一頁" at bounding box center [694, 377] width 30 height 12
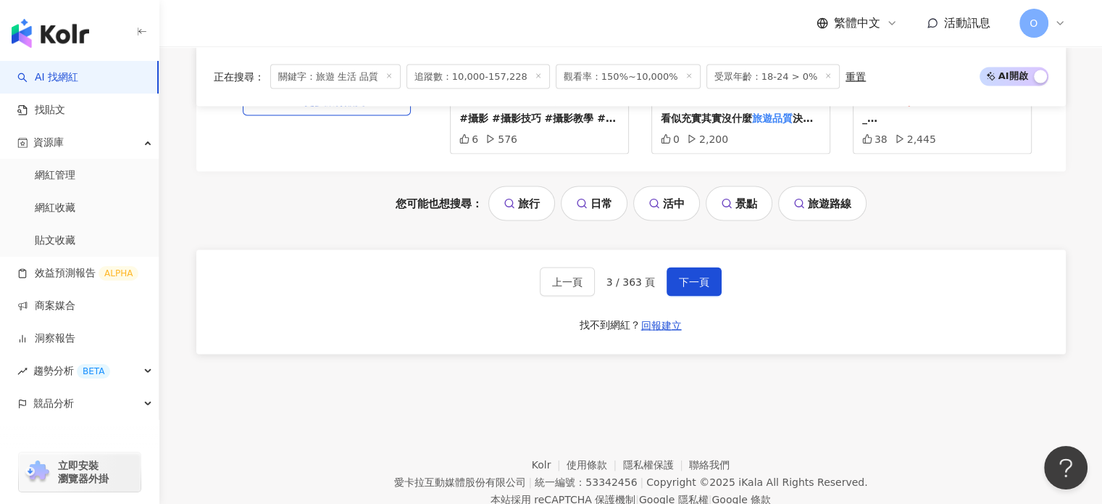
scroll to position [2884, 0]
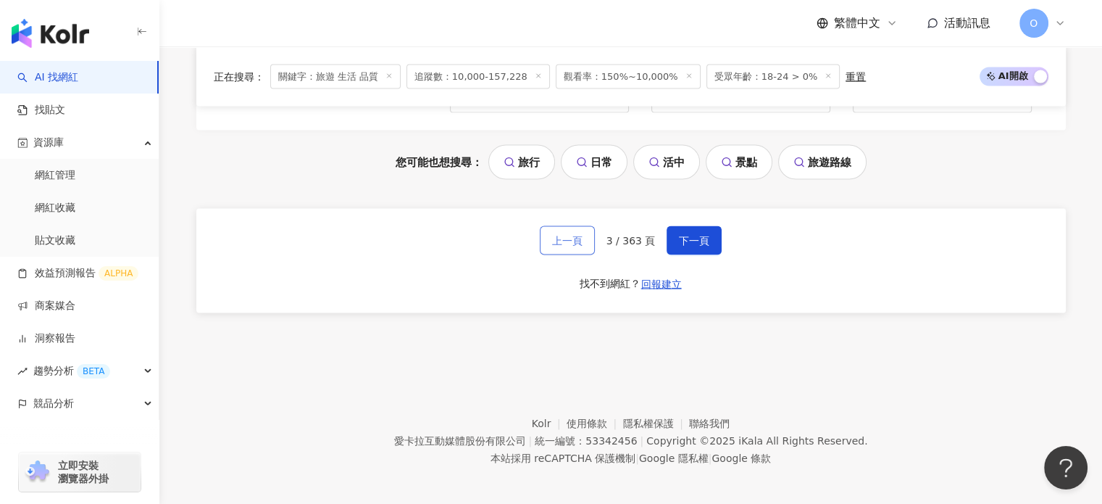
click at [571, 243] on button "上一頁" at bounding box center [567, 240] width 55 height 29
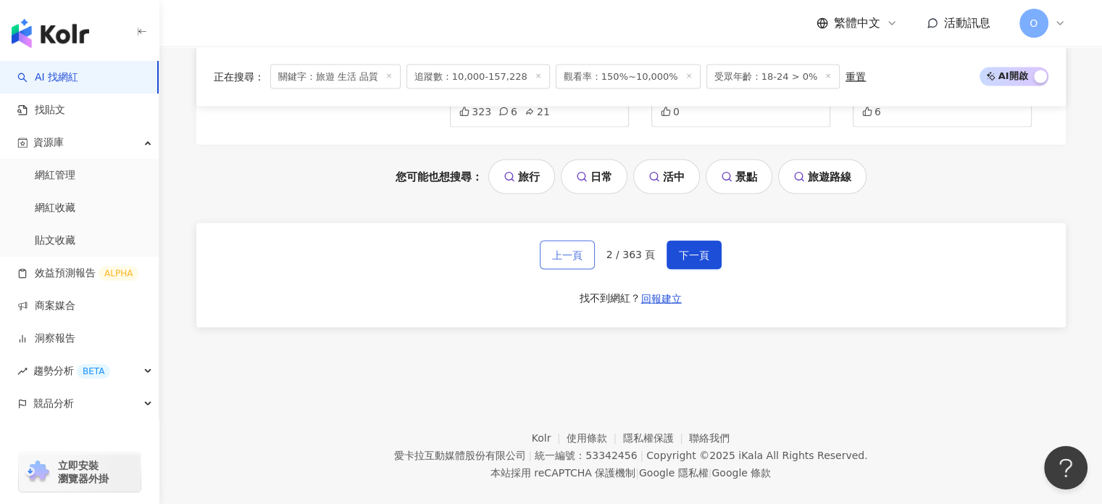
click at [571, 243] on button "上一頁" at bounding box center [567, 255] width 55 height 29
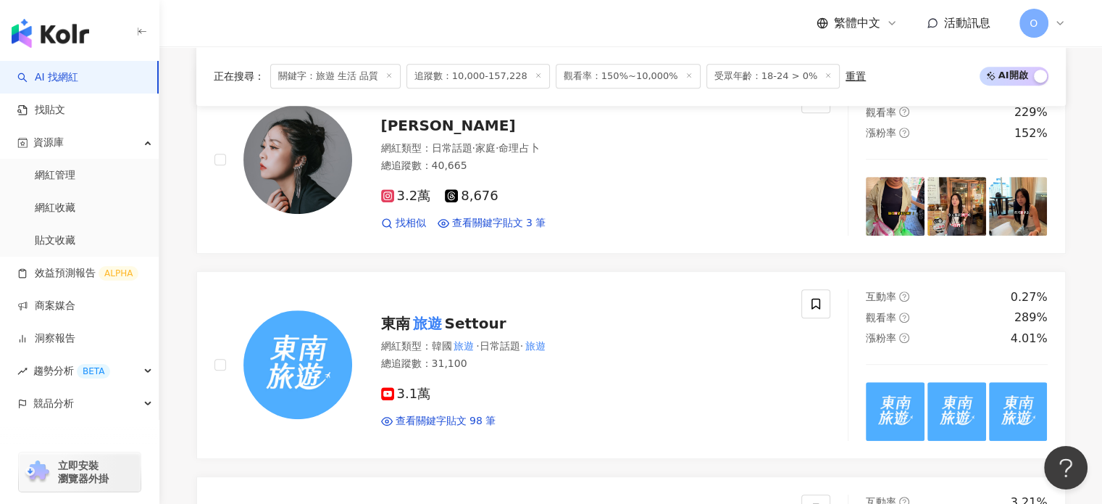
scroll to position [0, 0]
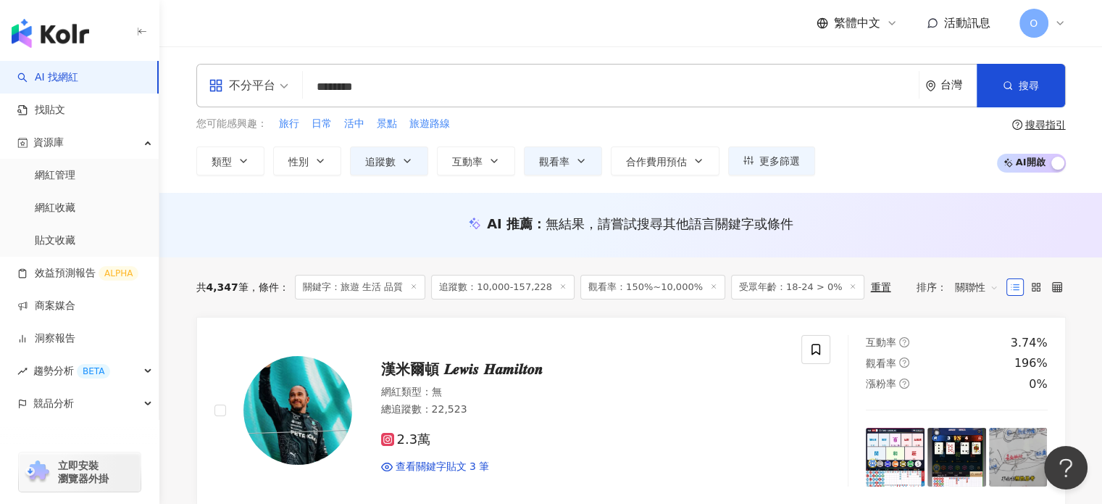
click at [545, 88] on input "********" at bounding box center [611, 87] width 604 height 28
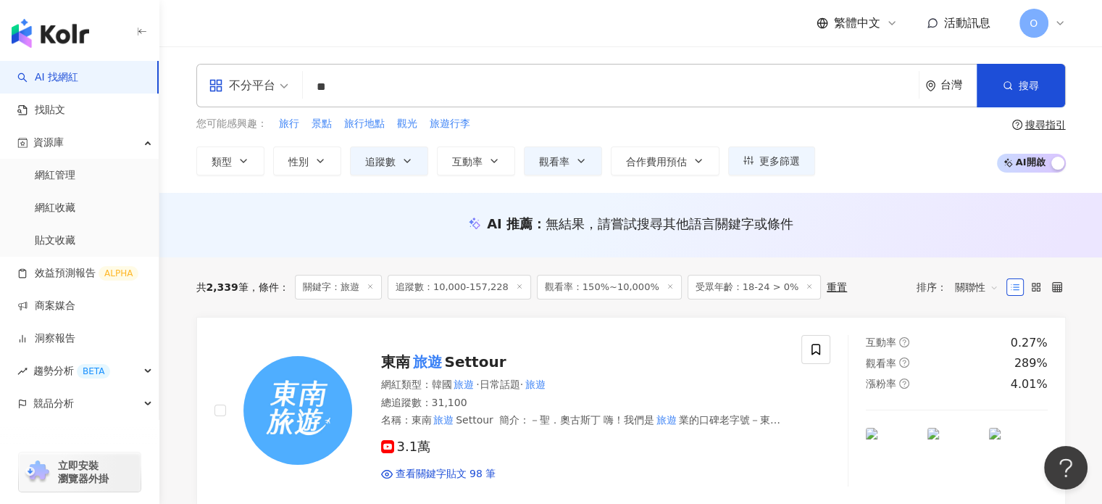
click at [248, 241] on div "AI 推薦 ： 無結果，請嘗試搜尋其他語言關鍵字或條件" at bounding box center [630, 225] width 943 height 65
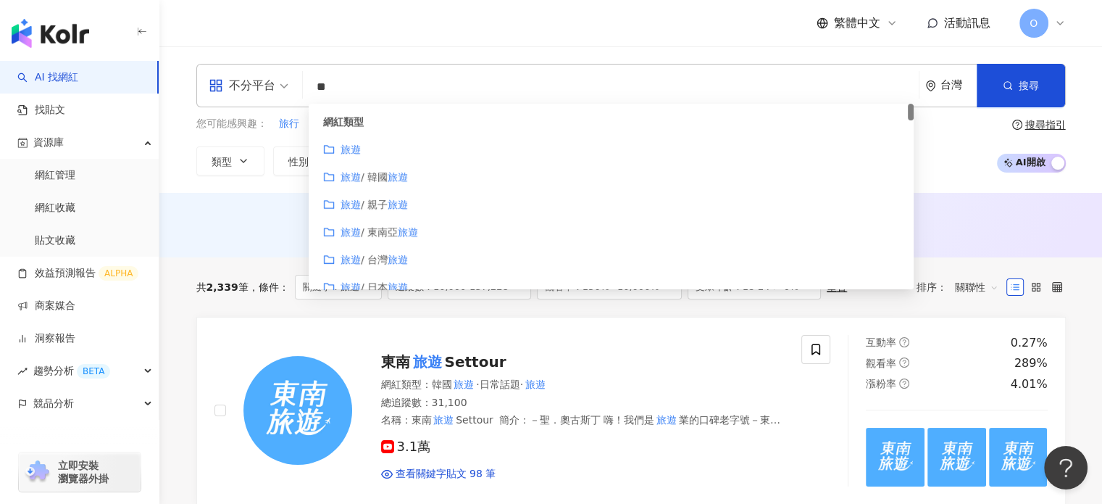
click at [413, 92] on input "**" at bounding box center [611, 87] width 604 height 28
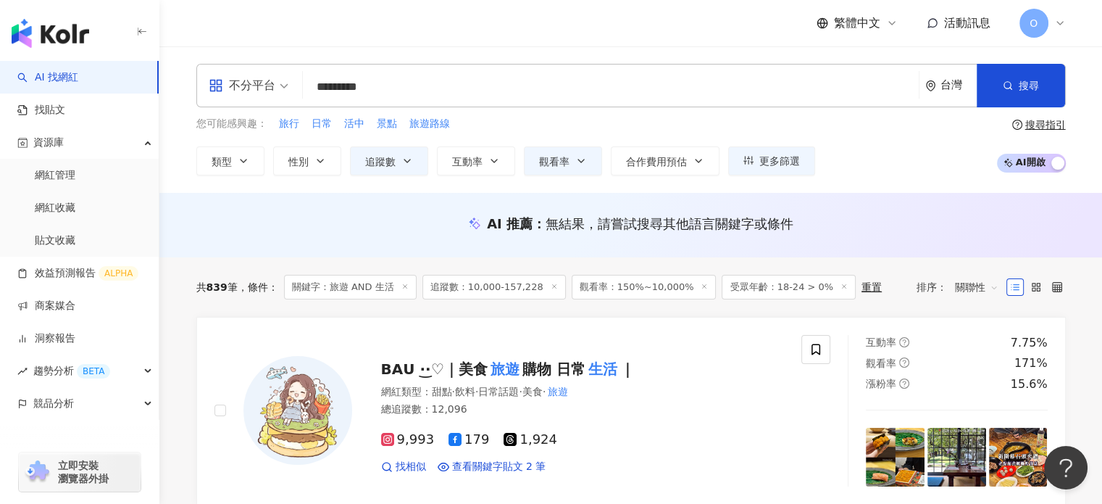
type input "*********"
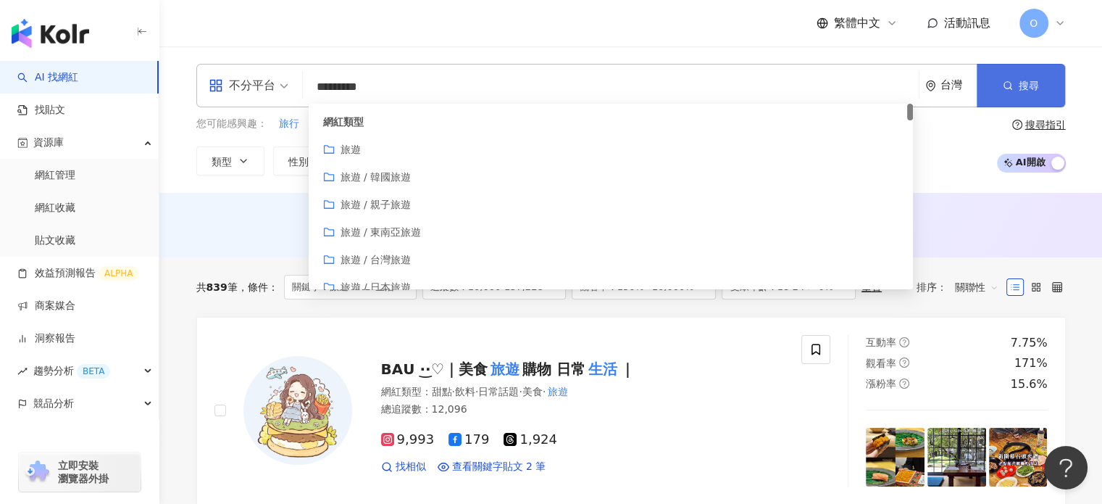
click at [1014, 96] on button "搜尋" at bounding box center [1021, 85] width 88 height 43
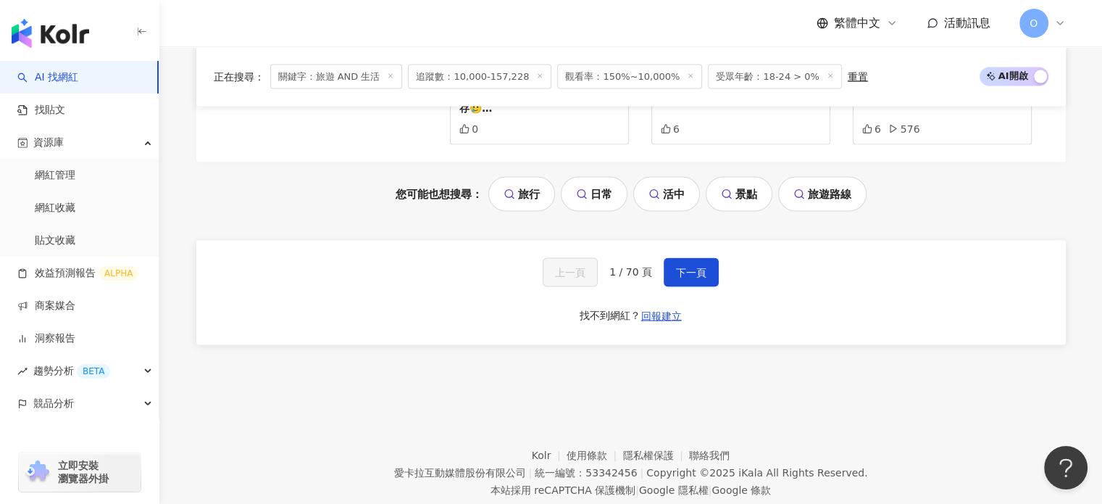
scroll to position [2884, 0]
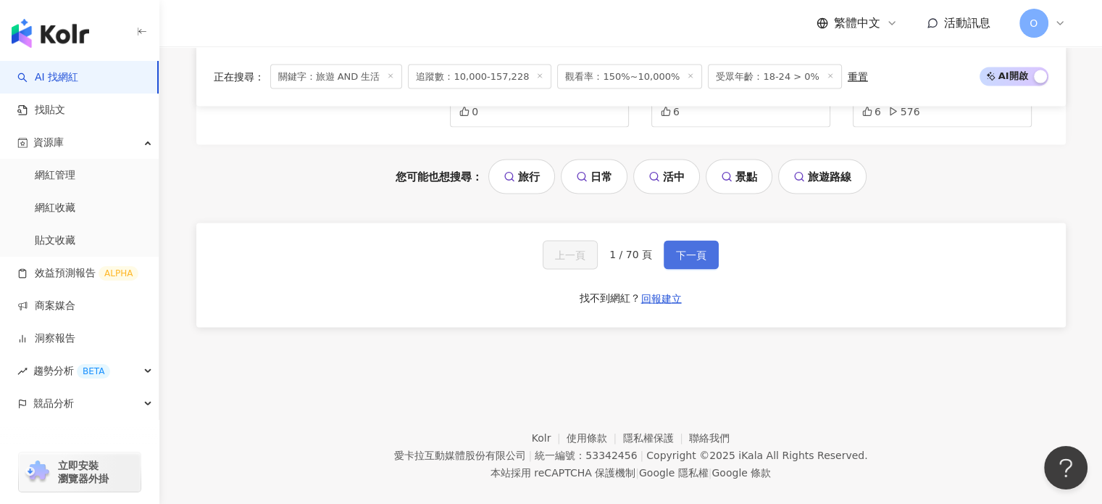
click at [684, 249] on span "下一頁" at bounding box center [691, 255] width 30 height 12
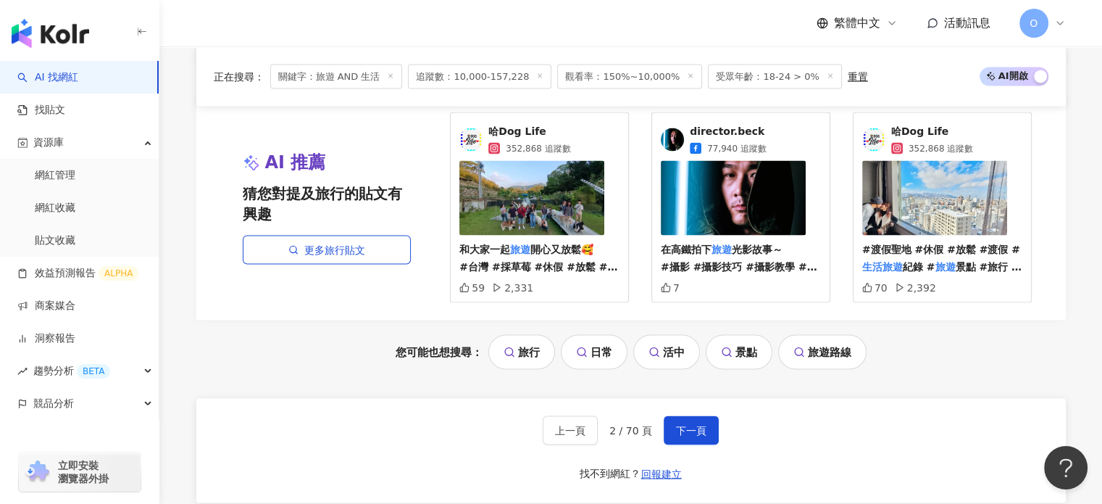
scroll to position [2696, 0]
click at [681, 423] on span "下一頁" at bounding box center [691, 429] width 30 height 12
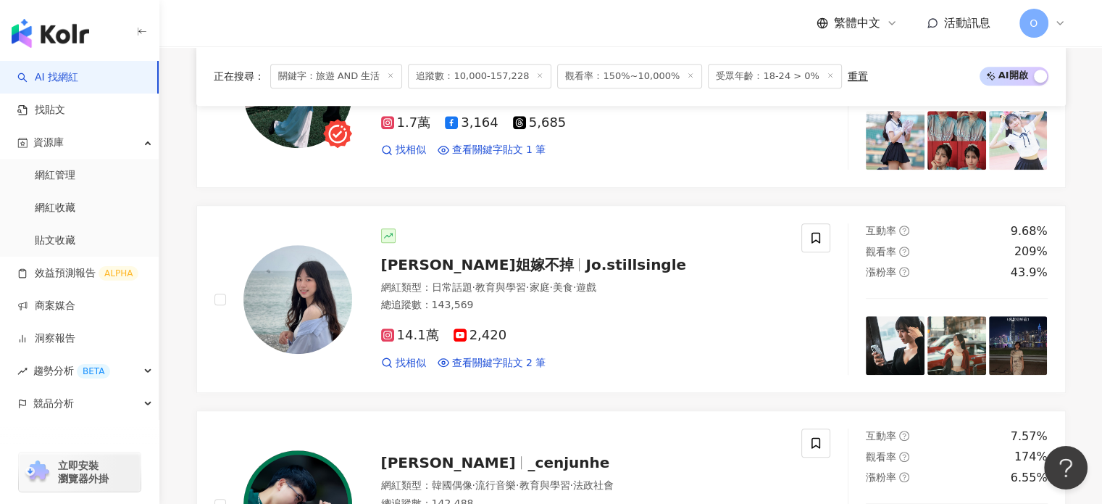
scroll to position [933, 0]
click at [586, 257] on span "Jo.stillsingle" at bounding box center [636, 263] width 101 height 17
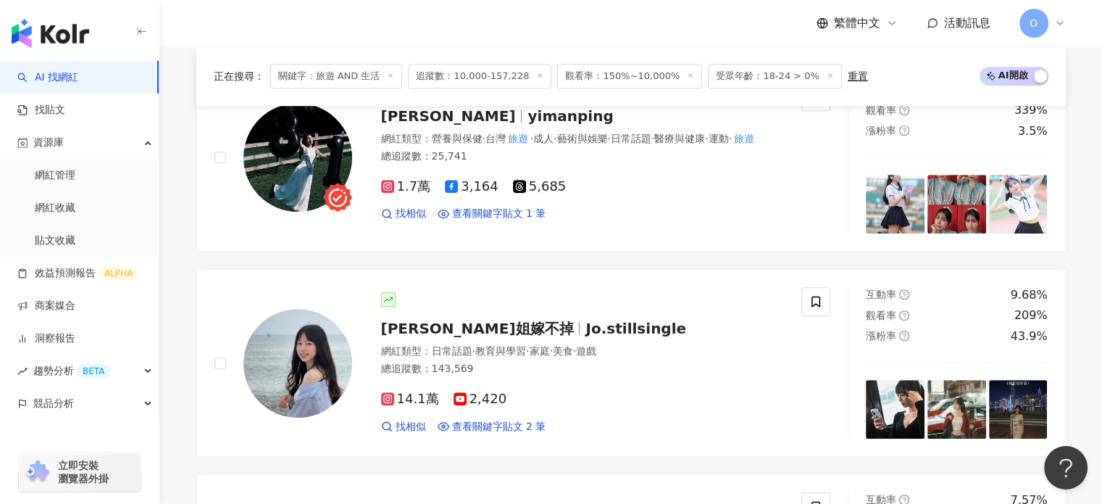
scroll to position [870, 0]
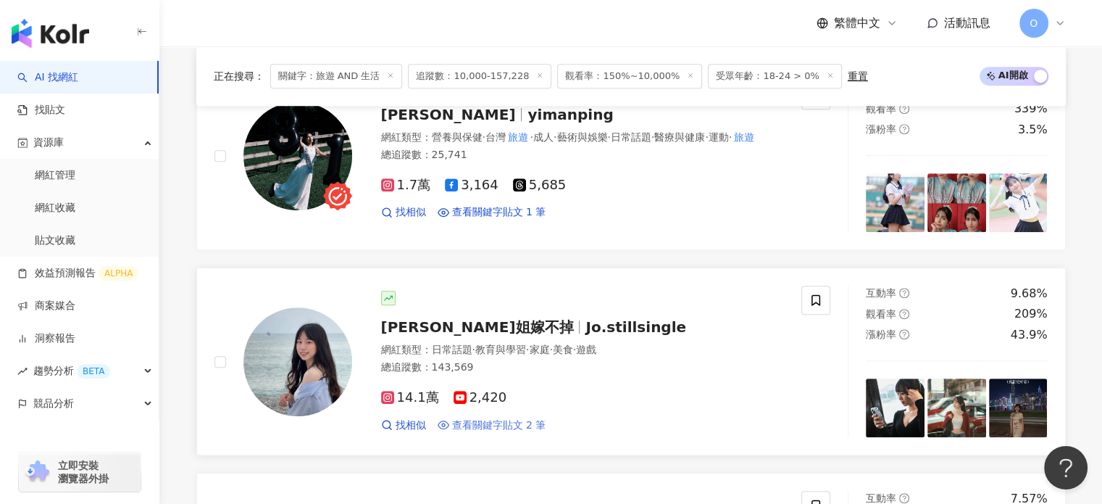
click at [538, 420] on span "查看關鍵字貼文 2 筆" at bounding box center [499, 425] width 94 height 14
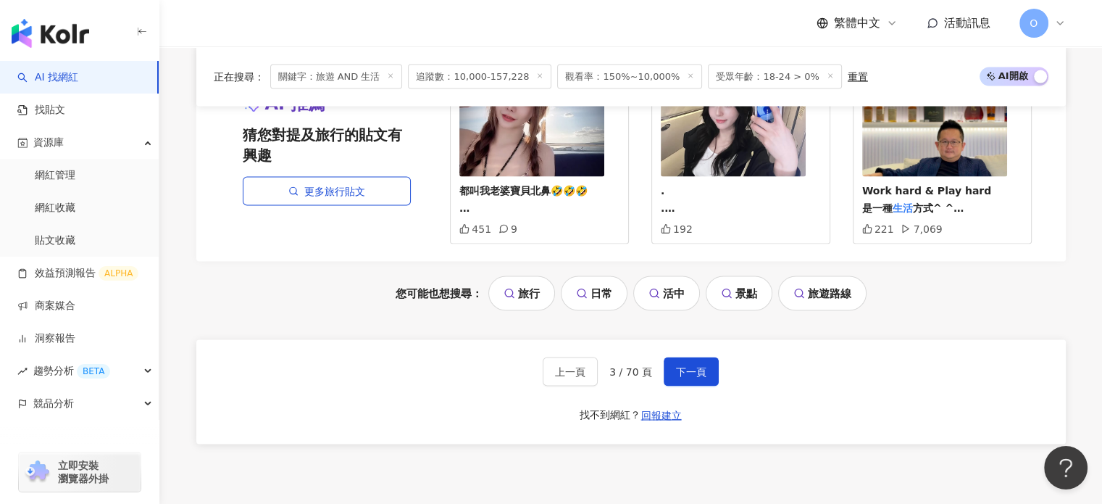
scroll to position [2884, 0]
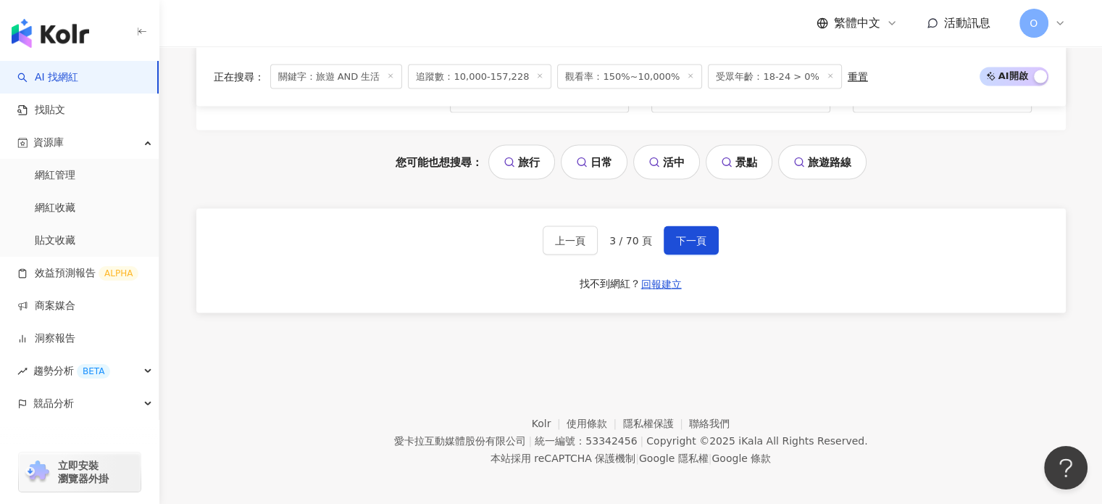
click at [686, 217] on div "上一頁 3 / 70 頁 下一頁 找不到網紅？ 回報建立" at bounding box center [631, 261] width 870 height 104
click at [686, 226] on button "下一頁" at bounding box center [691, 240] width 55 height 29
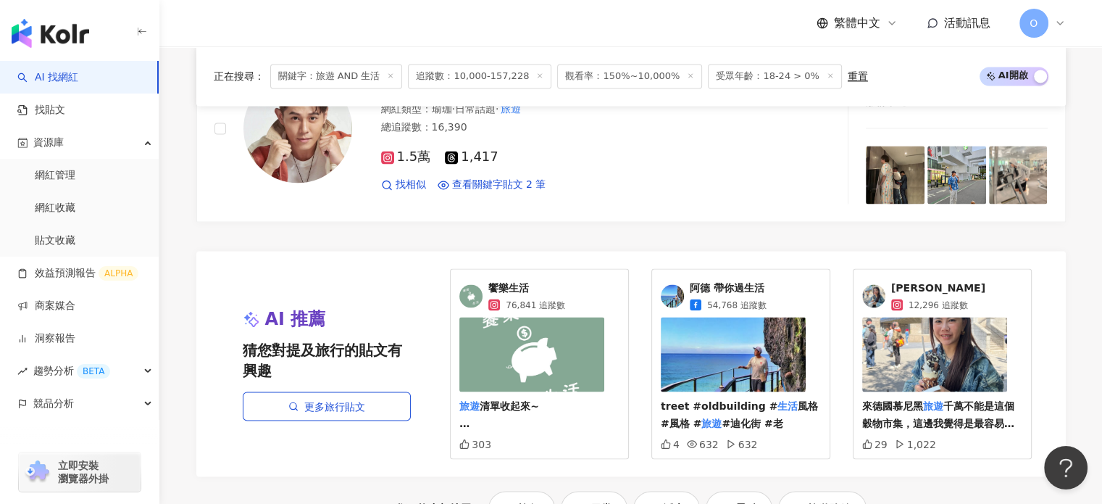
scroll to position [2740, 0]
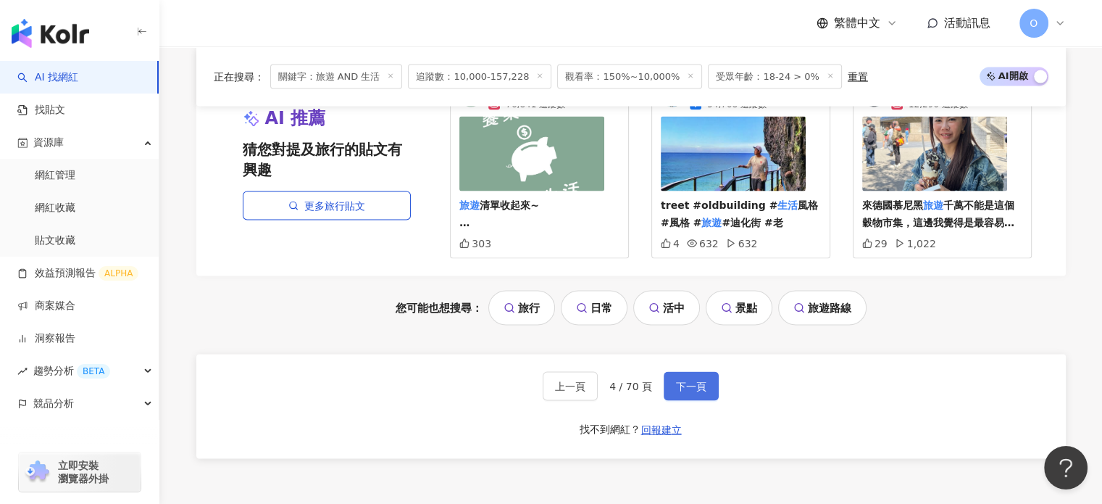
click at [684, 371] on button "下一頁" at bounding box center [691, 385] width 55 height 29
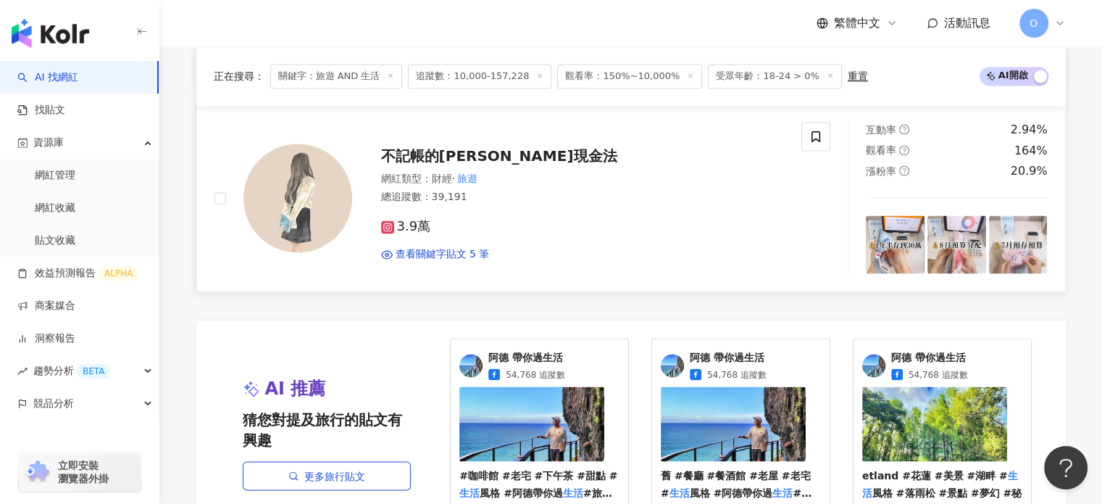
scroll to position [2667, 0]
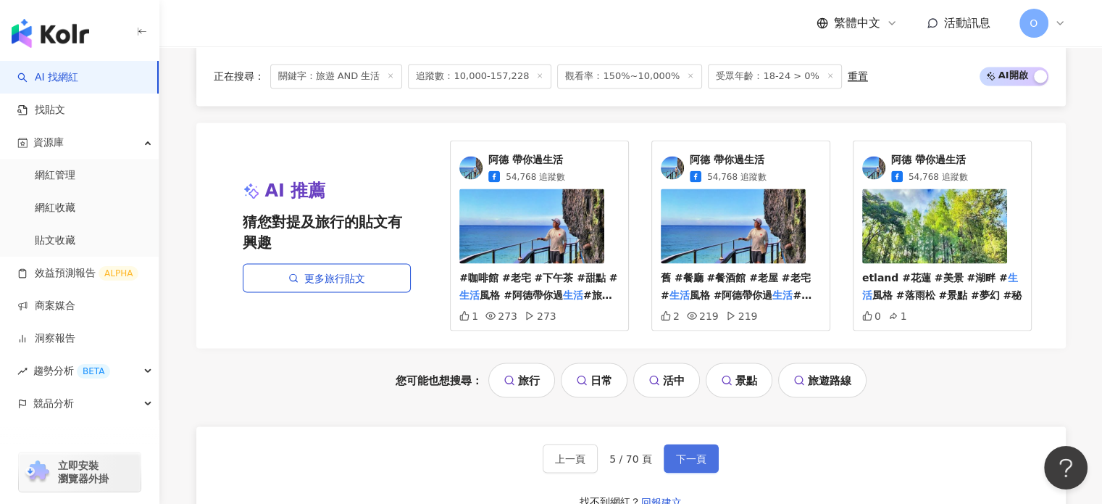
click at [674, 444] on button "下一頁" at bounding box center [691, 458] width 55 height 29
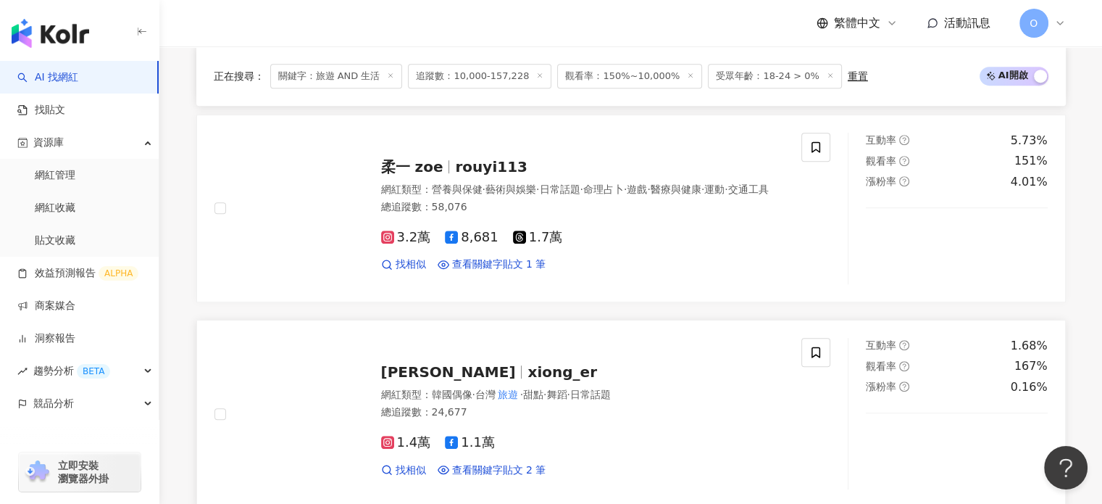
scroll to position [783, 0]
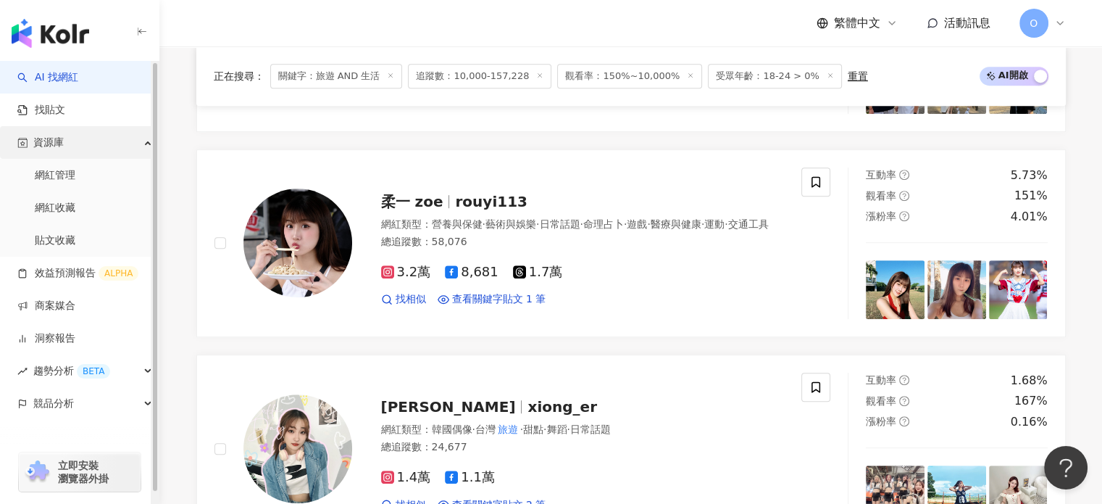
click at [0, 157] on div "資源庫" at bounding box center [79, 142] width 159 height 33
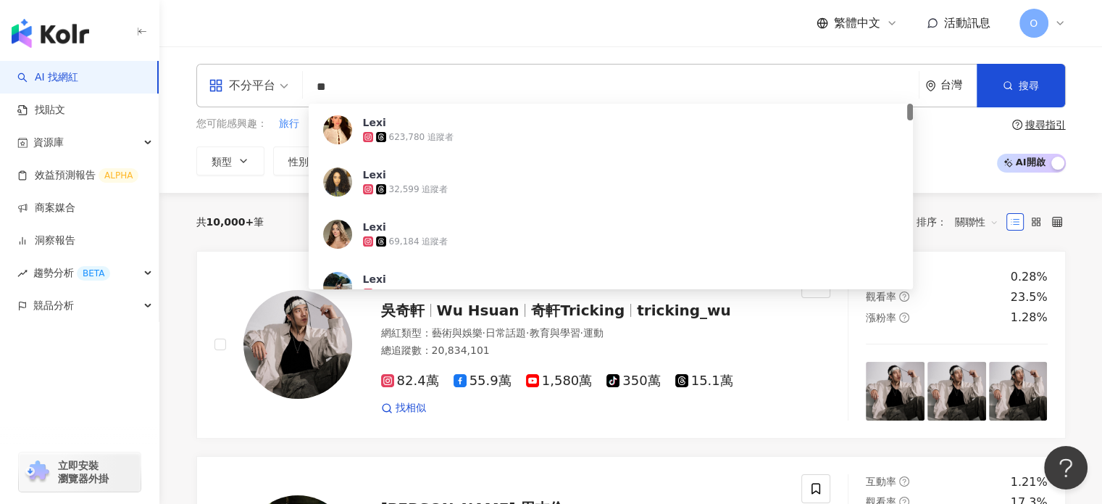
type input "*"
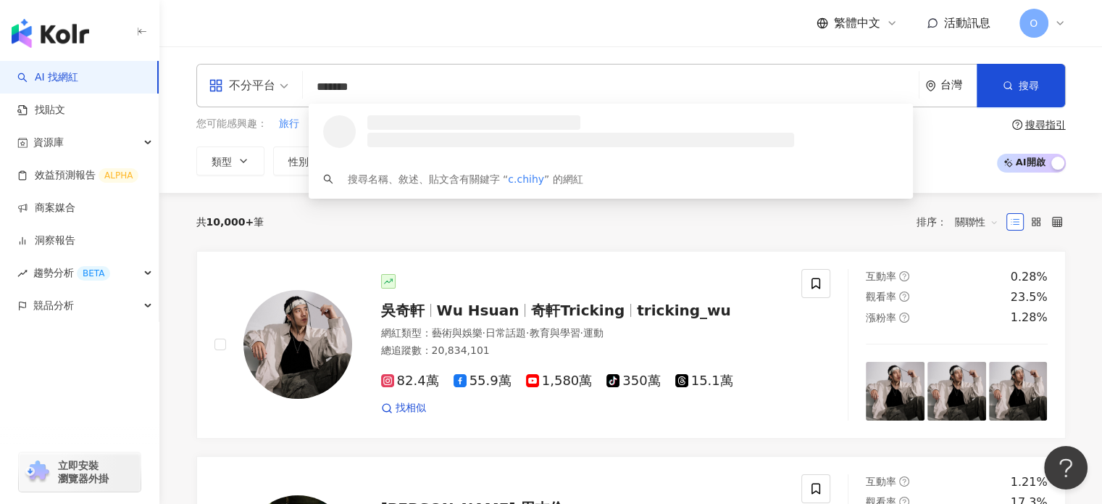
type input "********"
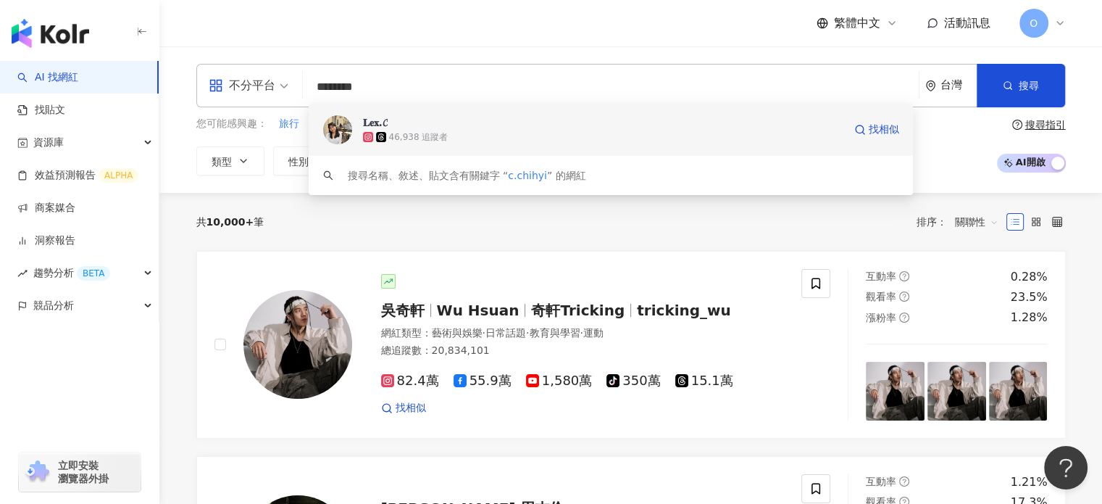
click at [487, 121] on span "𝐋𝐞𝐱.𝓒" at bounding box center [603, 122] width 481 height 14
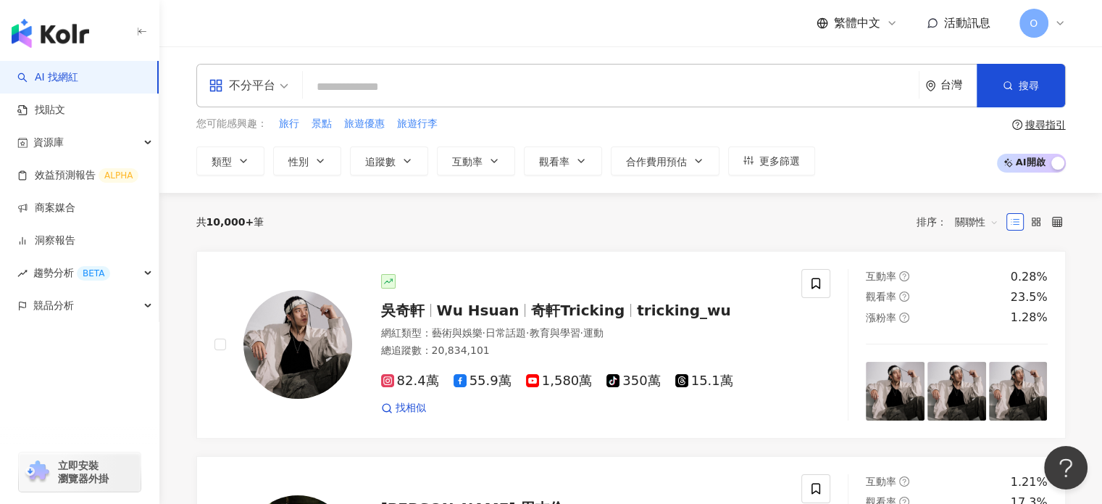
click at [413, 87] on input "search" at bounding box center [611, 87] width 604 height 28
type input "*"
type input "******"
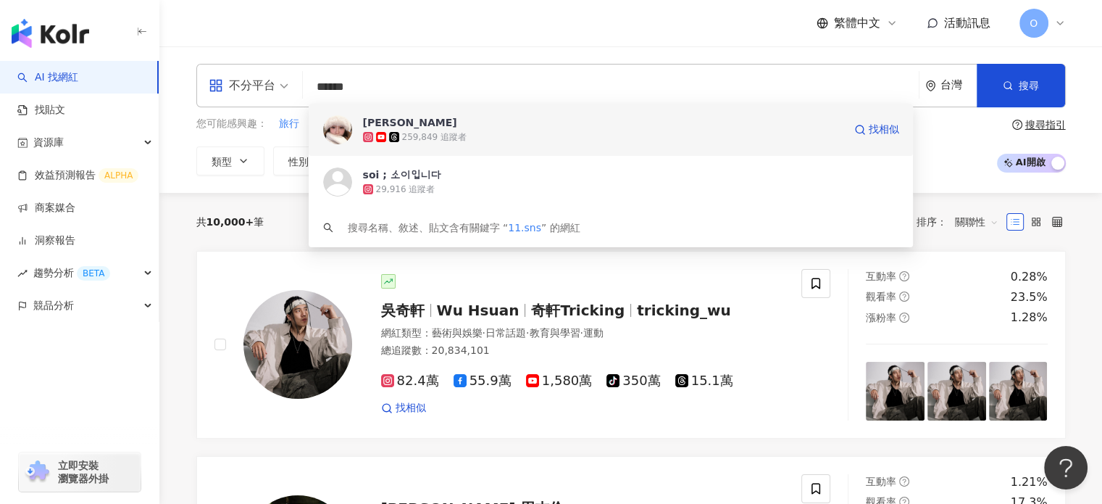
click at [449, 131] on div "259,849 追蹤者" at bounding box center [434, 137] width 65 height 12
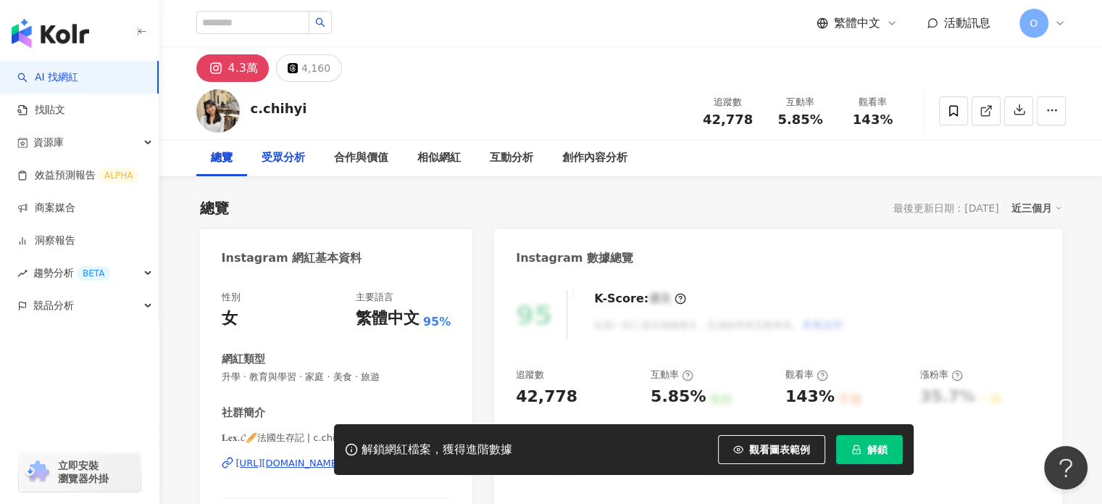
click at [301, 167] on div "受眾分析" at bounding box center [283, 158] width 72 height 36
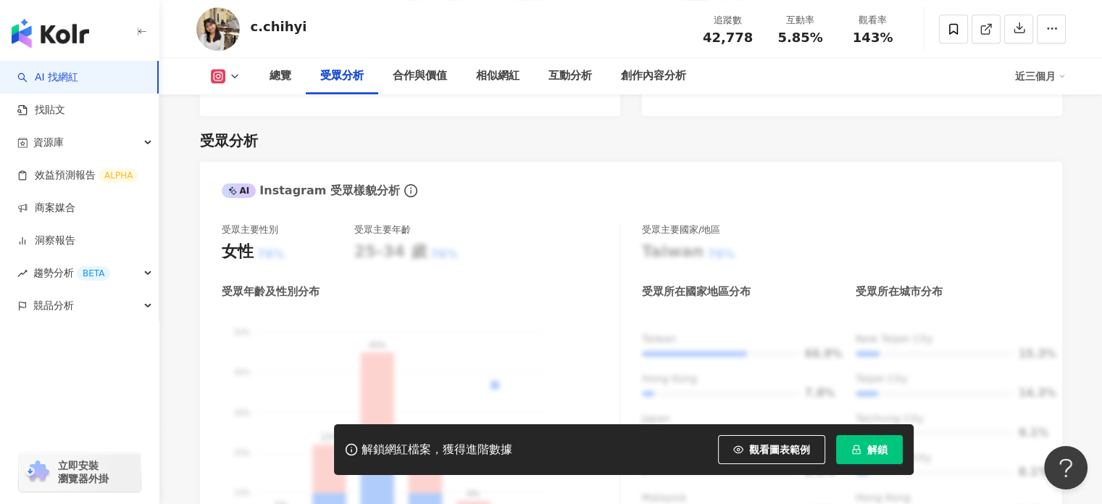
click at [406, 116] on div "受眾分析 AI Instagram 受眾樣貌分析 受眾主要性別 女性 76% 受眾主要年齡 25-34 歲 76% 受眾年齡及性別分布 男性 女性 50% 5…" at bounding box center [631, 478] width 862 height 725
click at [411, 87] on div "合作與價值" at bounding box center [419, 76] width 83 height 36
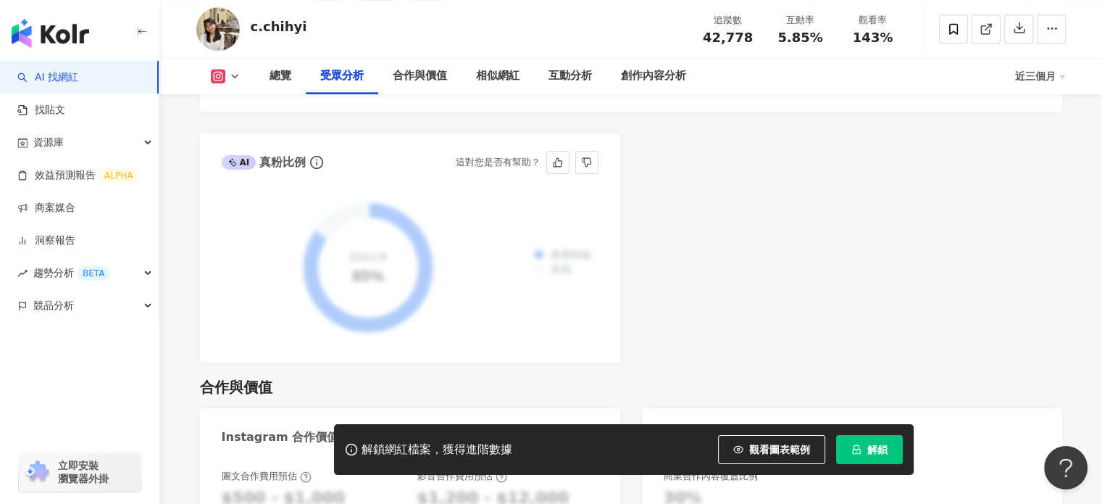
scroll to position [1705, 0]
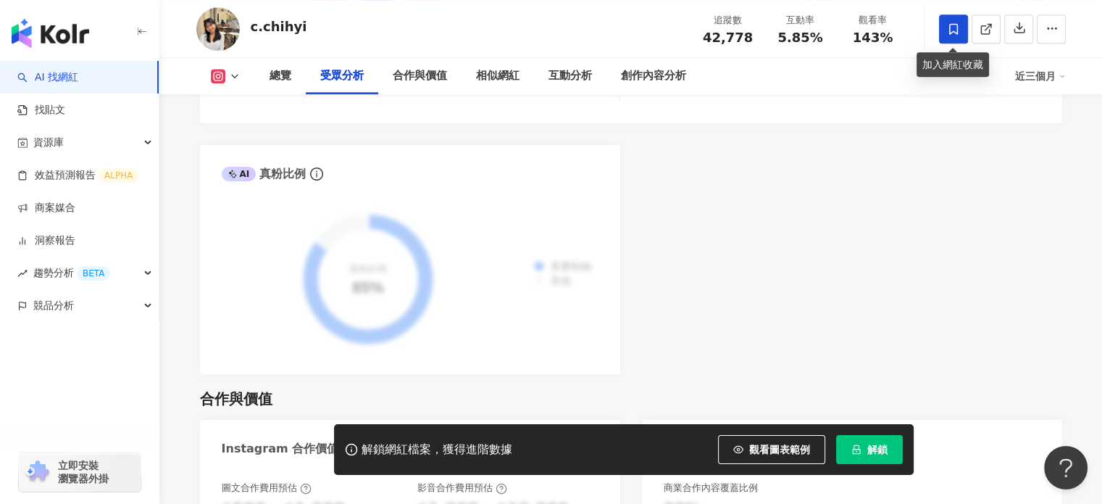
click at [951, 23] on icon at bounding box center [953, 28] width 9 height 11
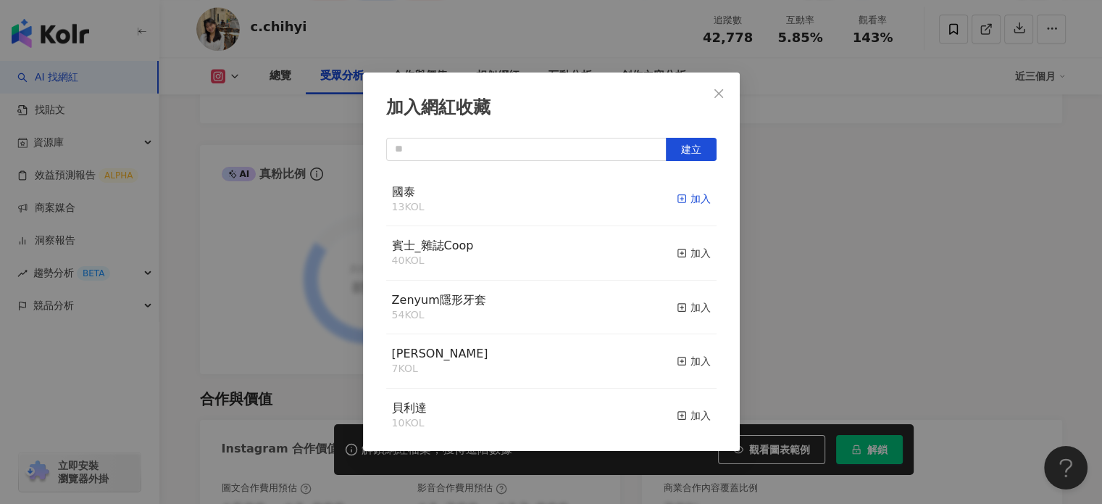
click at [677, 207] on div "加入" at bounding box center [694, 199] width 34 height 16
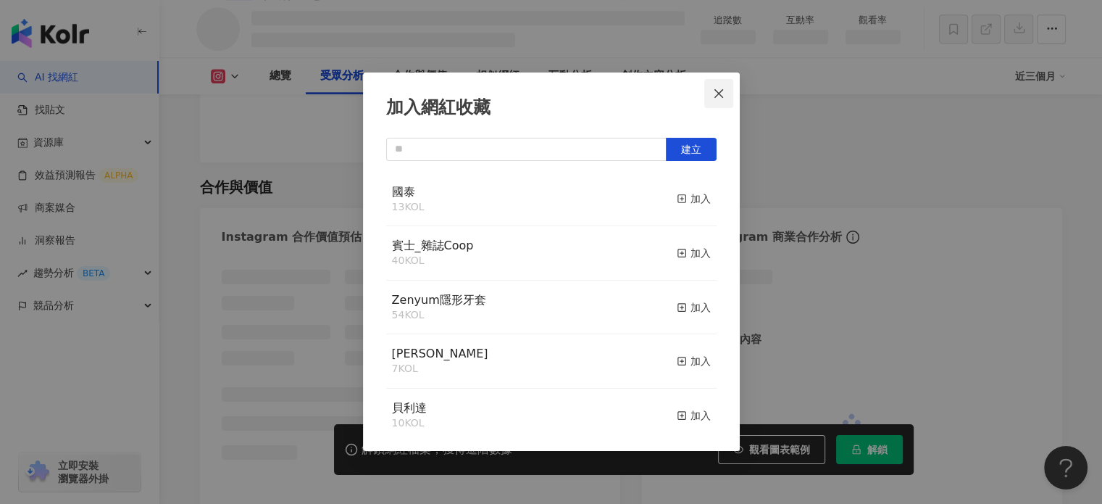
scroll to position [1568, 0]
click at [711, 96] on span "Close" at bounding box center [718, 94] width 29 height 12
click at [711, 96] on div "加入網紅收藏 建立 國泰 14 KOL 已加入 賓士_雜誌Coop 40 KOL 加入 Zenyum隱形牙套 54 KOL 加入 貝歐尼 7 KOL 加入 貝…" at bounding box center [551, 252] width 1102 height 504
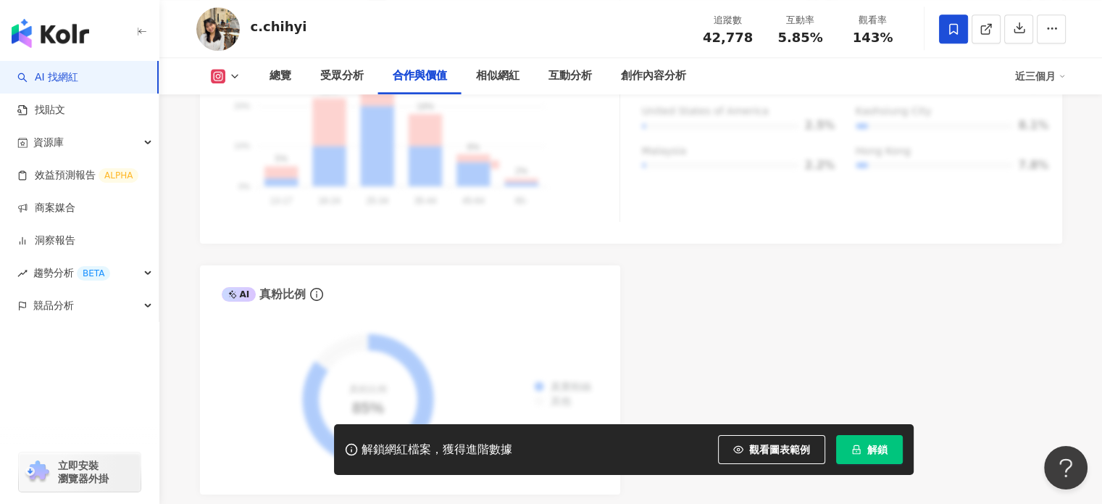
scroll to position [1947, 0]
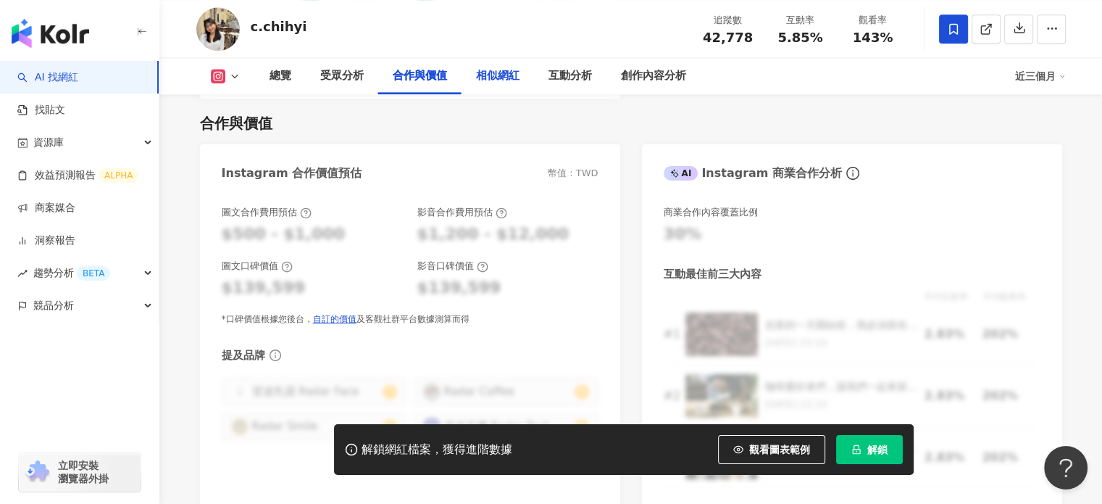
click at [493, 80] on div "相似網紅" at bounding box center [497, 75] width 43 height 17
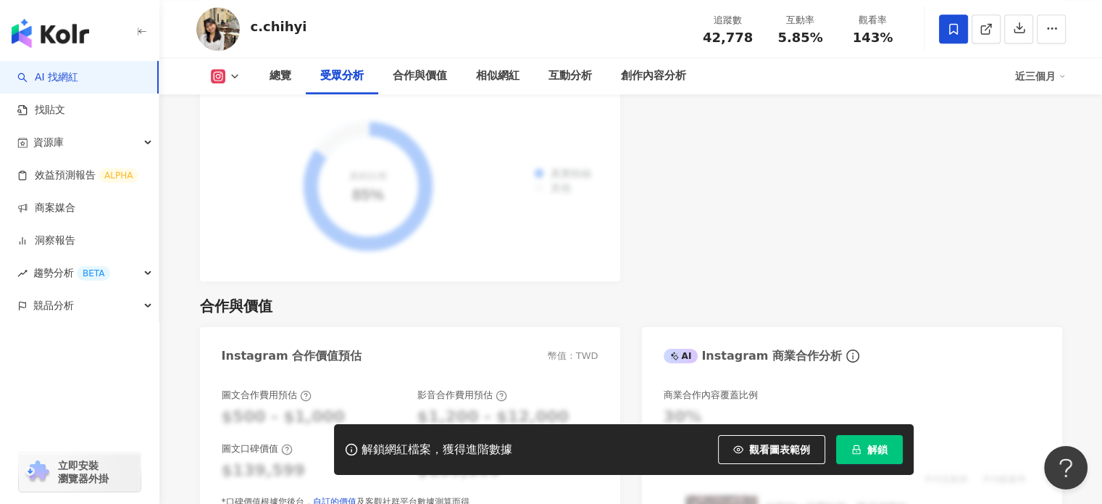
scroll to position [1605, 0]
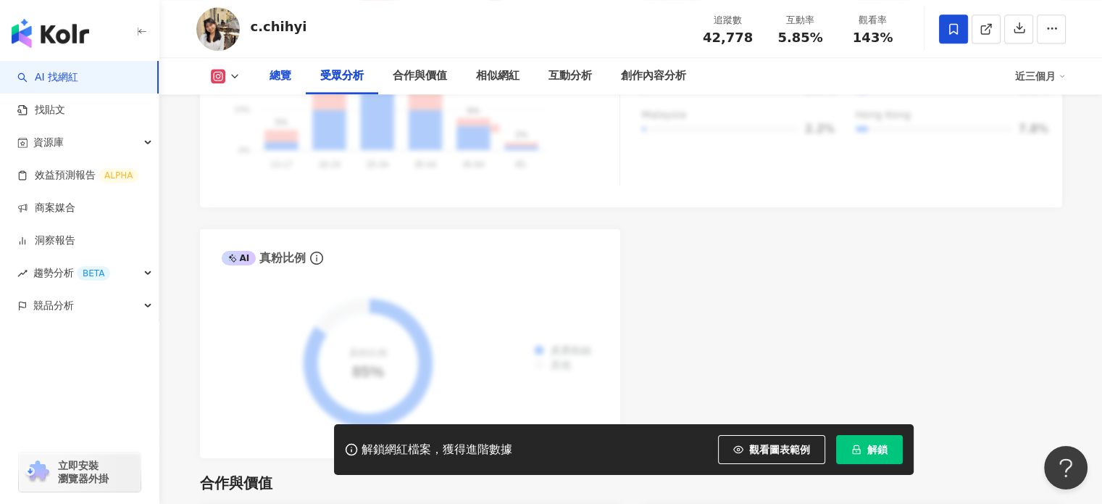
click at [273, 77] on div "總覽" at bounding box center [281, 75] width 22 height 17
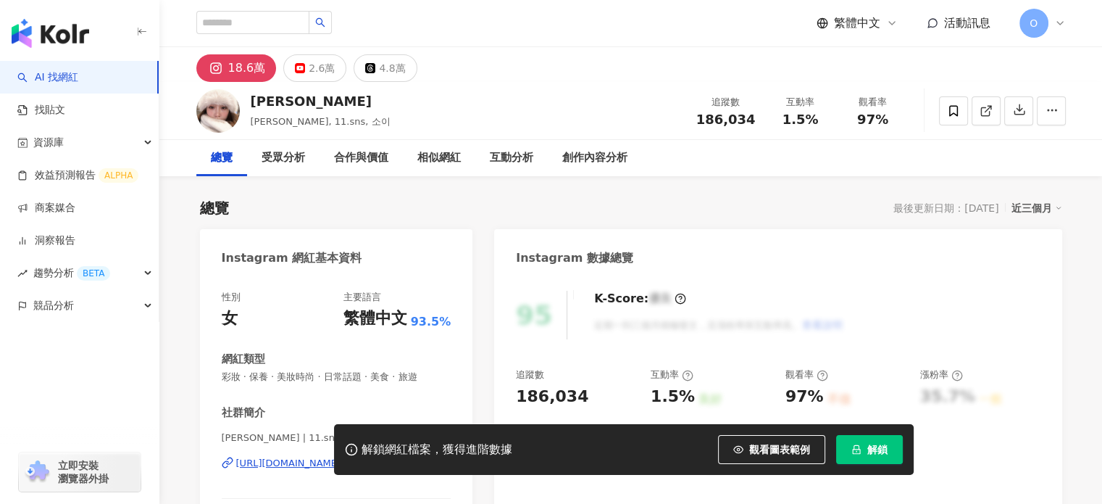
drag, startPoint x: 0, startPoint y: 0, endPoint x: 449, endPoint y: 130, distance: 467.9
click at [449, 130] on div "[PERSON_NAME], 11.sns, 소이 追蹤數 186,034 互動率 1.5% 觀看率 97%" at bounding box center [631, 110] width 928 height 57
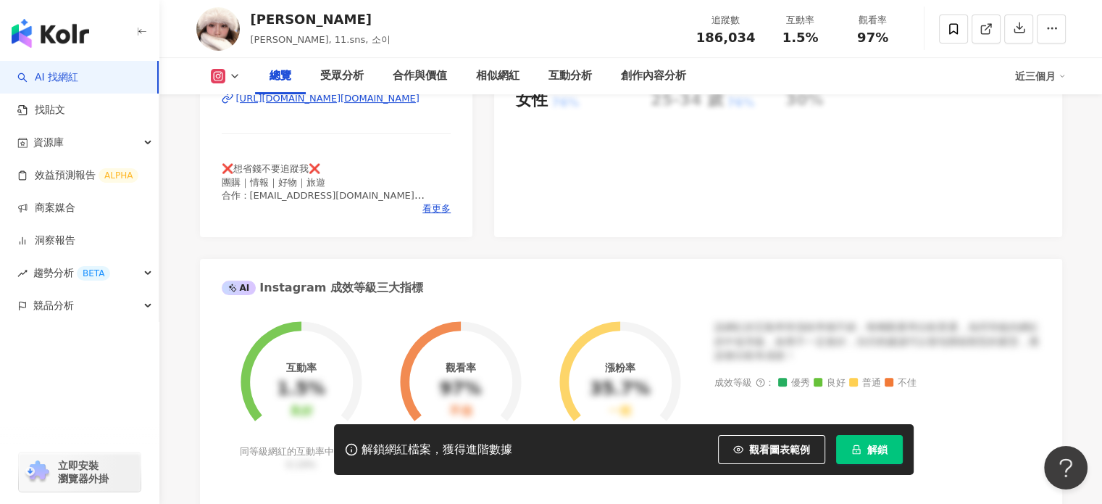
scroll to position [365, 0]
click at [442, 211] on span "看更多" at bounding box center [437, 207] width 28 height 13
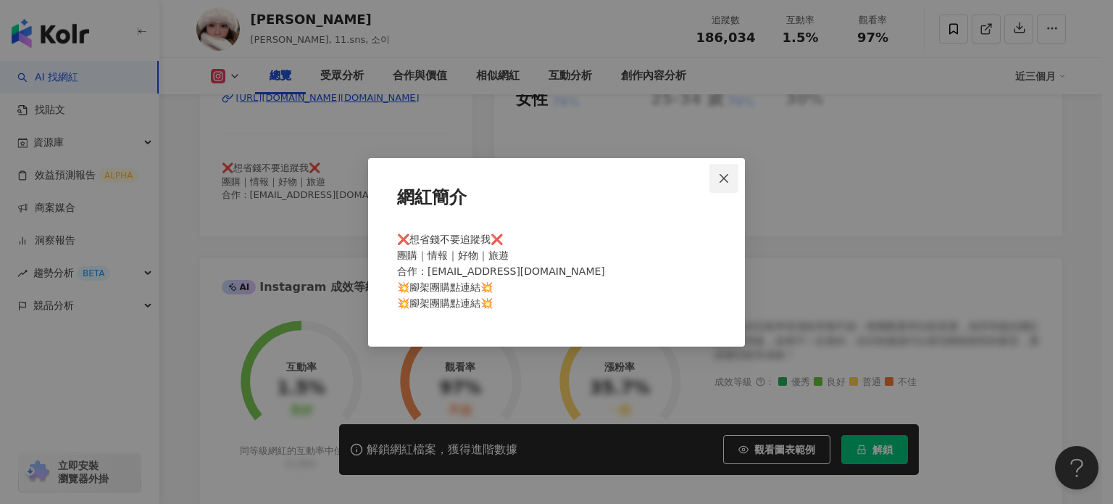
click at [728, 177] on icon "close" at bounding box center [724, 178] width 12 height 12
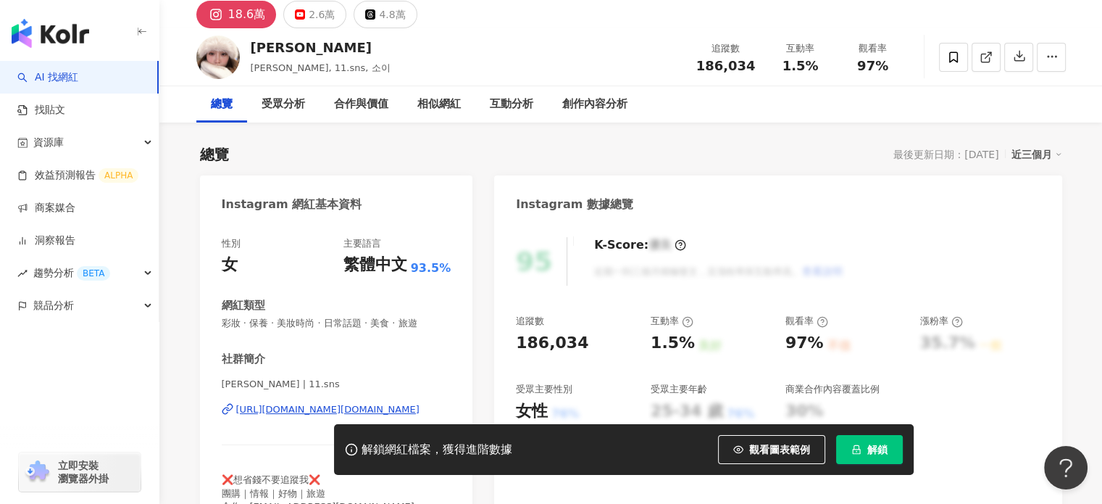
scroll to position [32, 0]
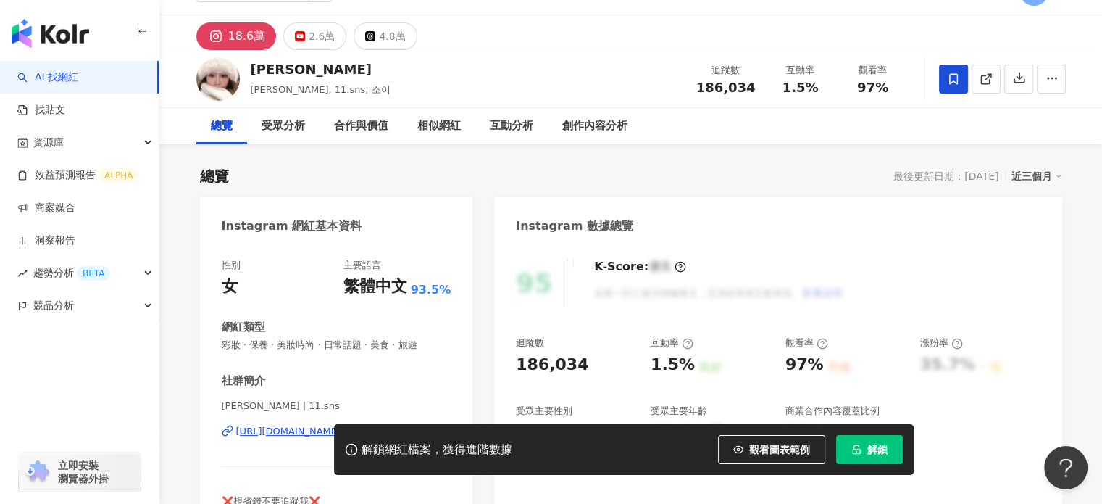
click at [964, 82] on span at bounding box center [953, 79] width 29 height 29
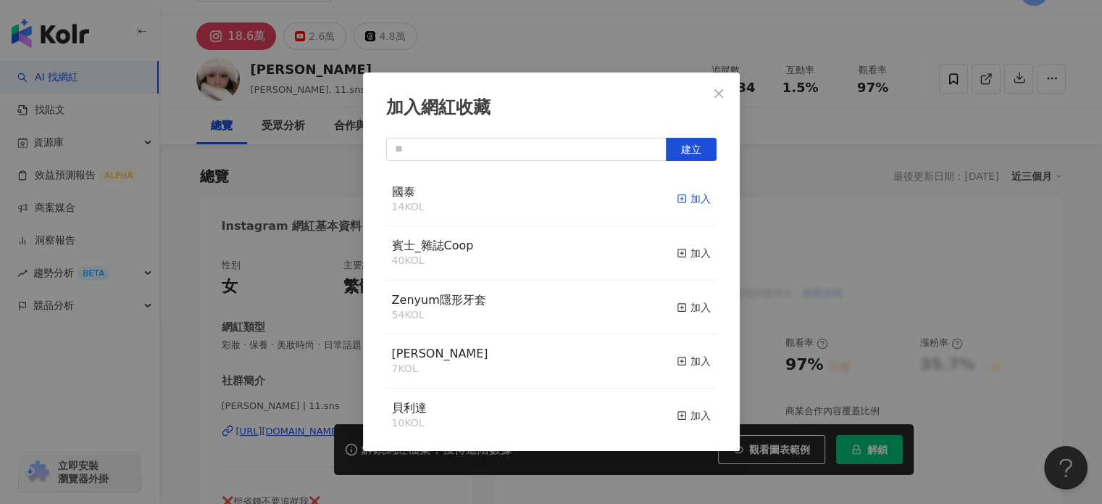
click at [677, 197] on icon "button" at bounding box center [682, 199] width 10 height 10
click at [716, 93] on icon "close" at bounding box center [719, 94] width 12 height 12
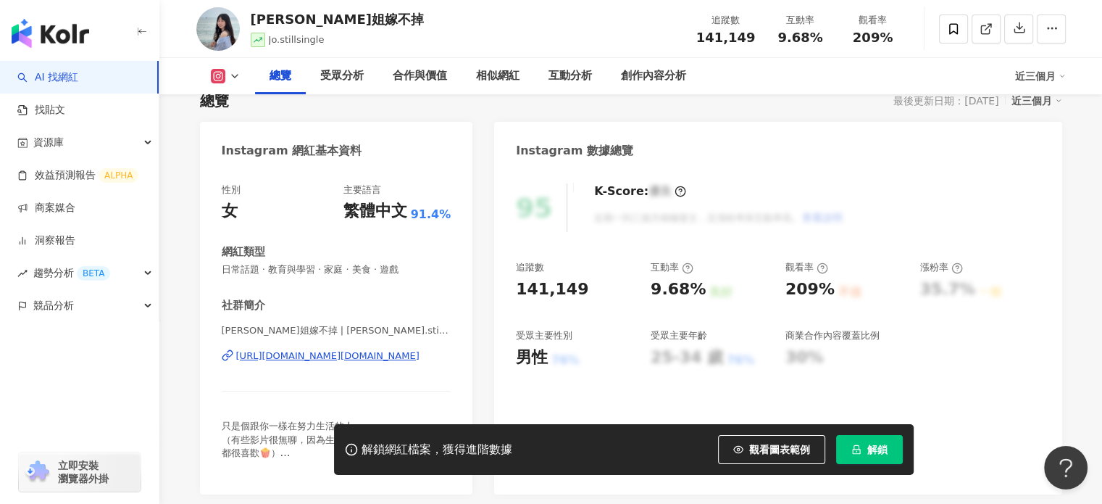
scroll to position [142, 0]
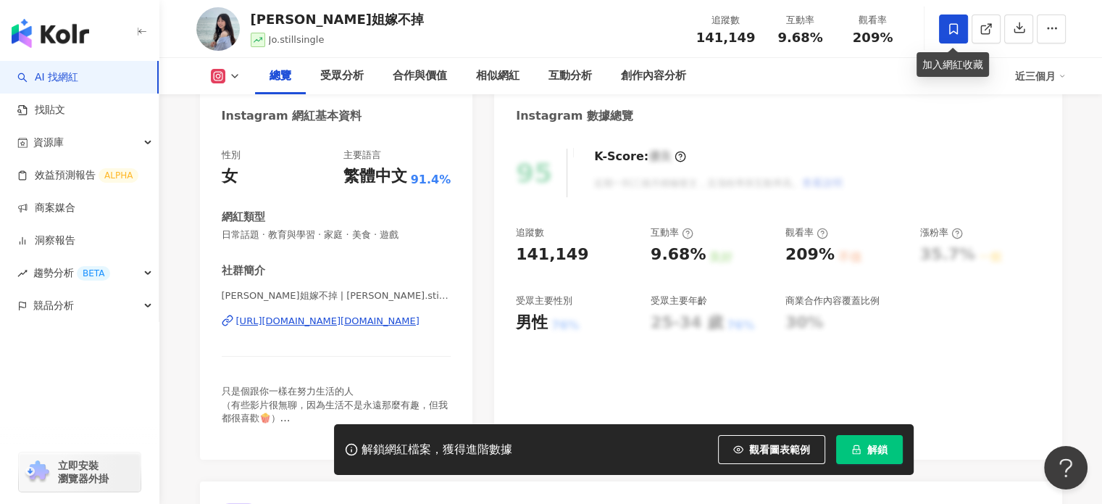
click at [963, 33] on span at bounding box center [953, 28] width 29 height 29
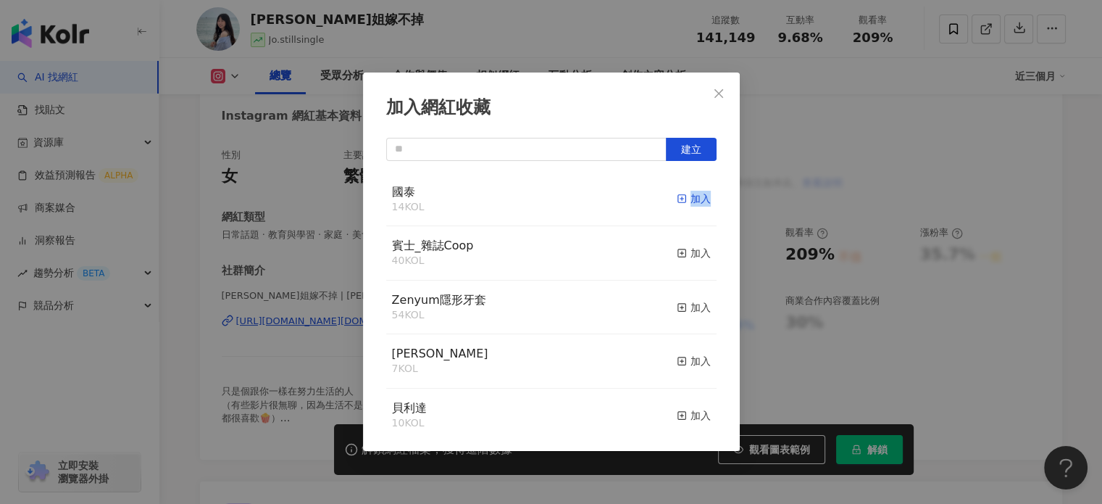
drag, startPoint x: 660, startPoint y: 201, endPoint x: 699, endPoint y: 197, distance: 38.7
click at [699, 197] on div "國泰 14 KOL 加入" at bounding box center [551, 199] width 330 height 54
click at [699, 197] on div "加入" at bounding box center [694, 199] width 34 height 16
click at [719, 92] on icon "close" at bounding box center [719, 92] width 9 height 9
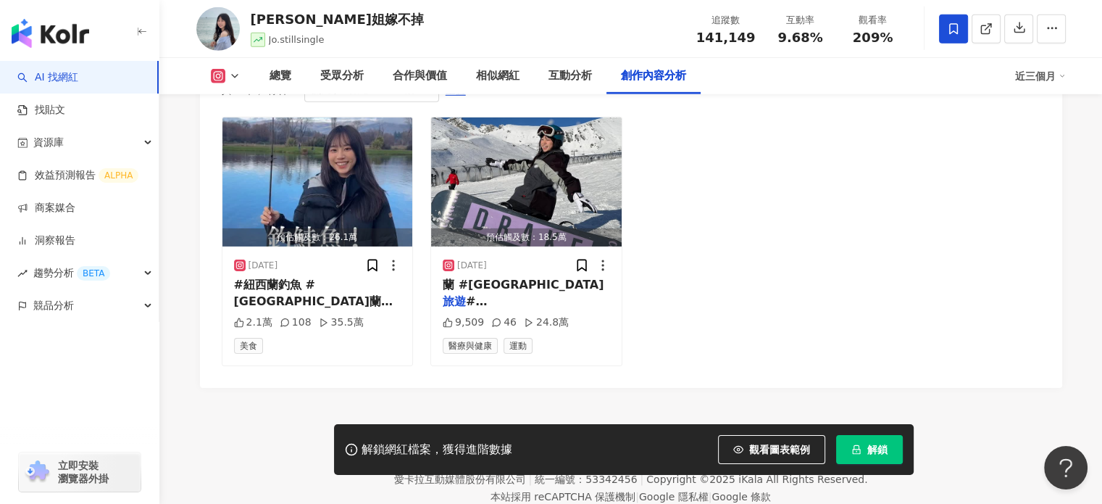
scroll to position [4139, 0]
